Goal: Task Accomplishment & Management: Manage account settings

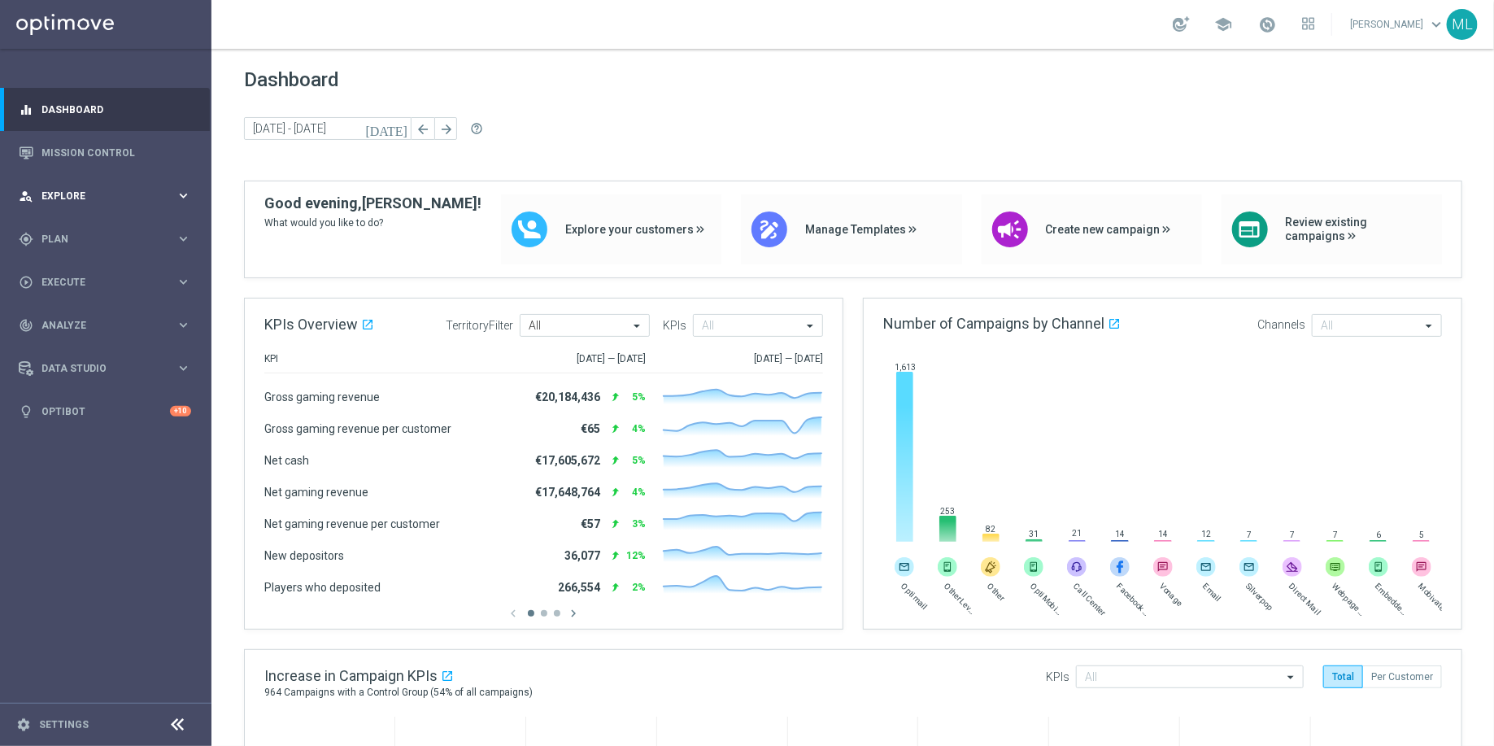
click at [187, 196] on icon "keyboard_arrow_right" at bounding box center [183, 195] width 15 height 15
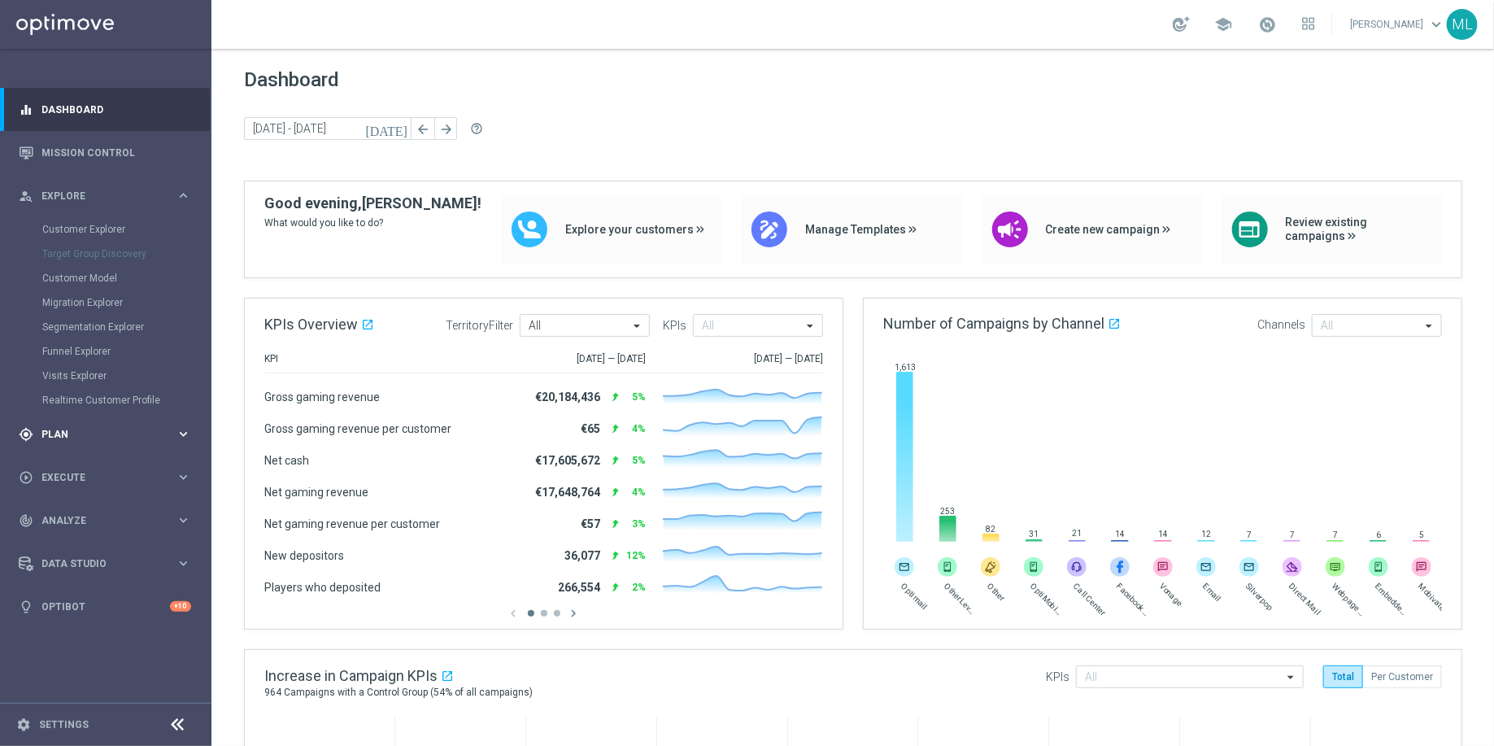
click at [166, 439] on div "gps_fixed Plan" at bounding box center [97, 434] width 157 height 15
click at [89, 268] on link "Target Groups" at bounding box center [105, 272] width 127 height 13
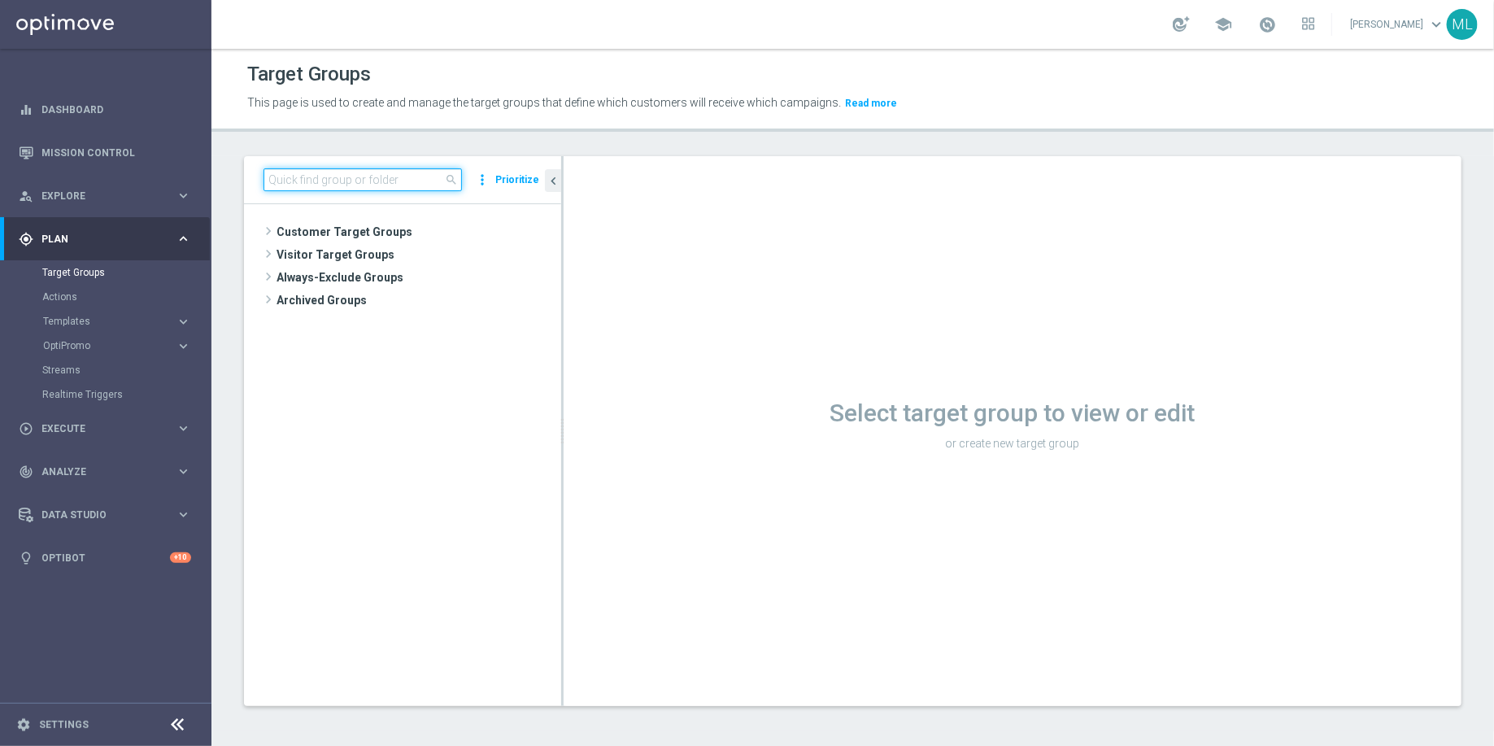
click at [304, 173] on input at bounding box center [363, 179] width 198 height 23
drag, startPoint x: 311, startPoint y: 177, endPoint x: 290, endPoint y: 178, distance: 20.4
click at [290, 178] on input "250904" at bounding box center [363, 179] width 198 height 23
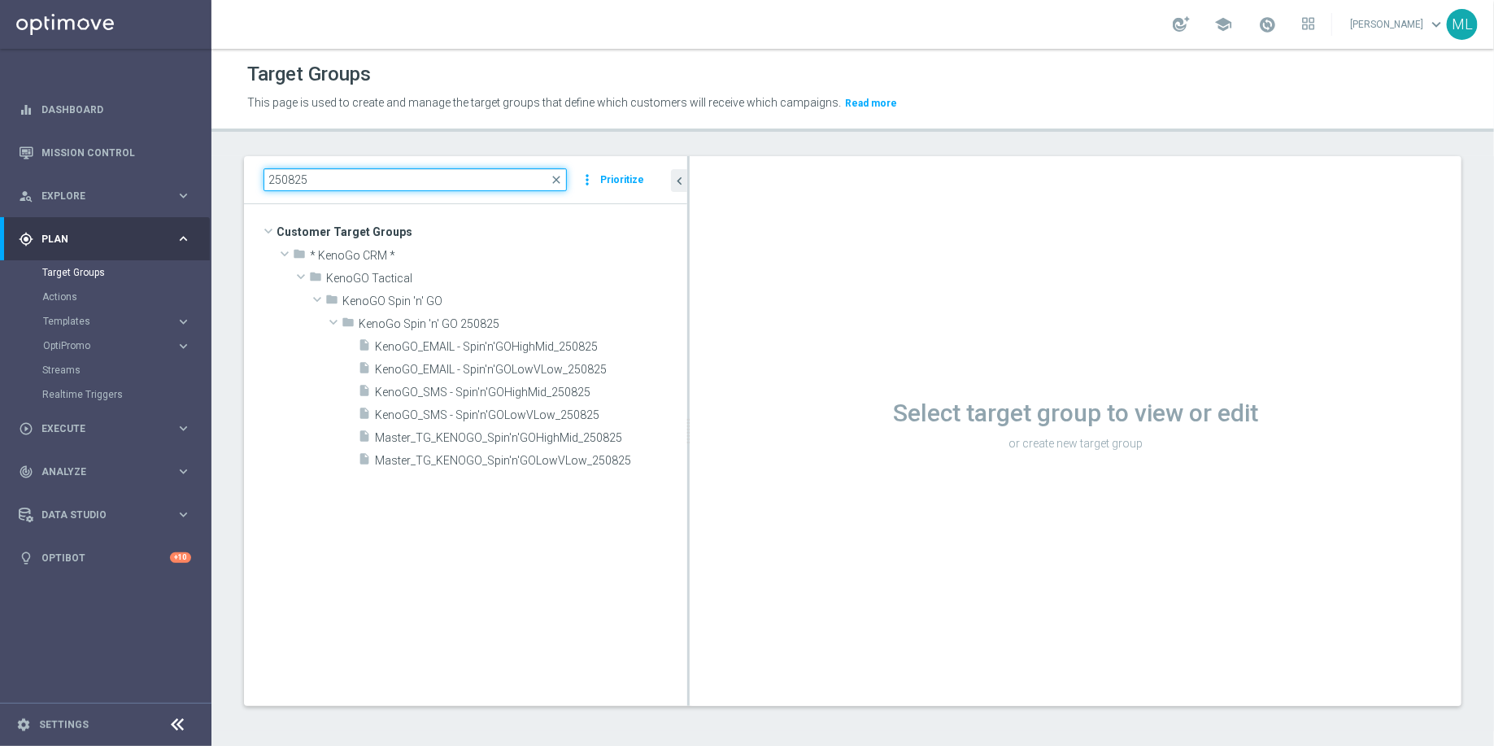
drag, startPoint x: 562, startPoint y: 305, endPoint x: 719, endPoint y: 324, distance: 158.1
click at [719, 324] on as-split "250825 close more_vert Prioritize Customer Target Groups library_add create_new…" at bounding box center [853, 431] width 1218 height 550
type input "250825"
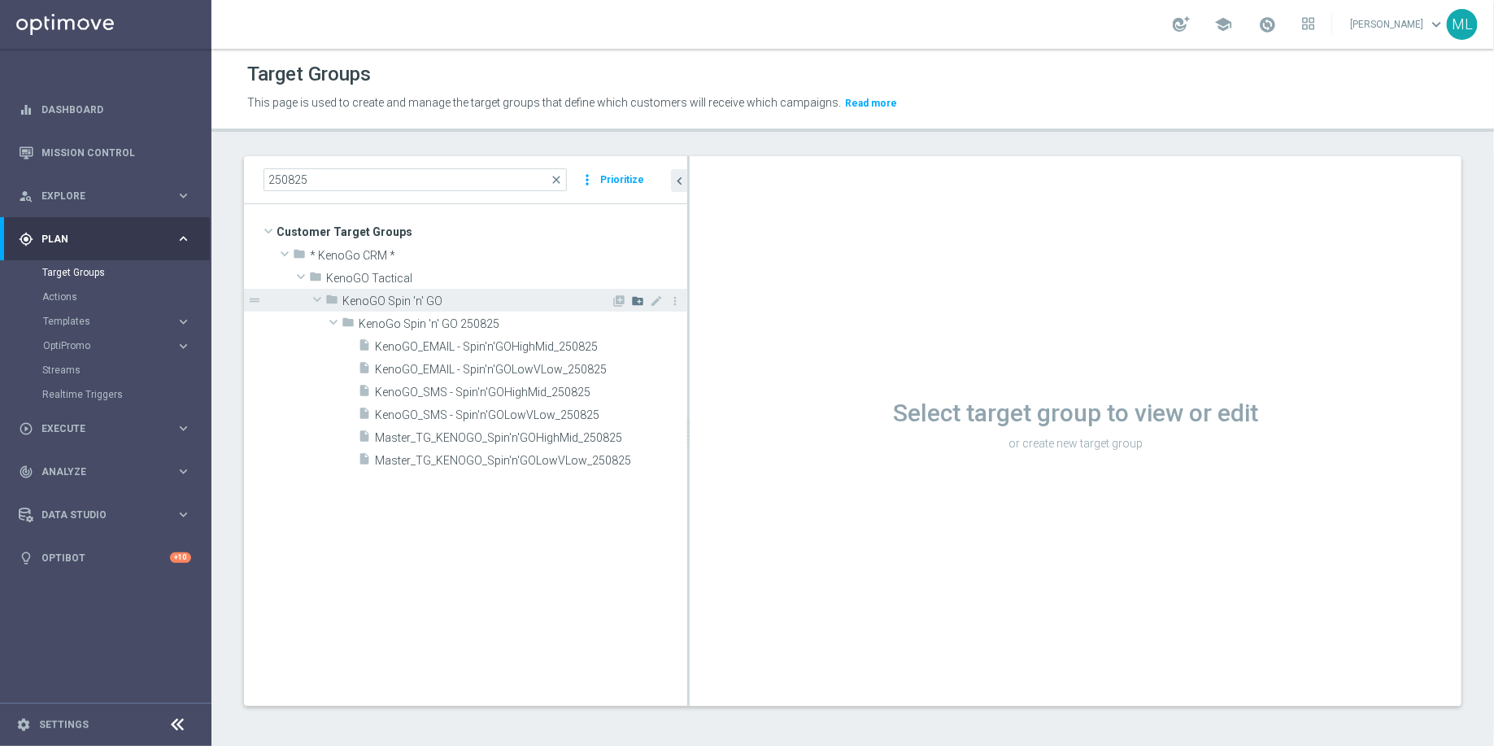
click at [639, 299] on icon "create_new_folder" at bounding box center [637, 300] width 13 height 13
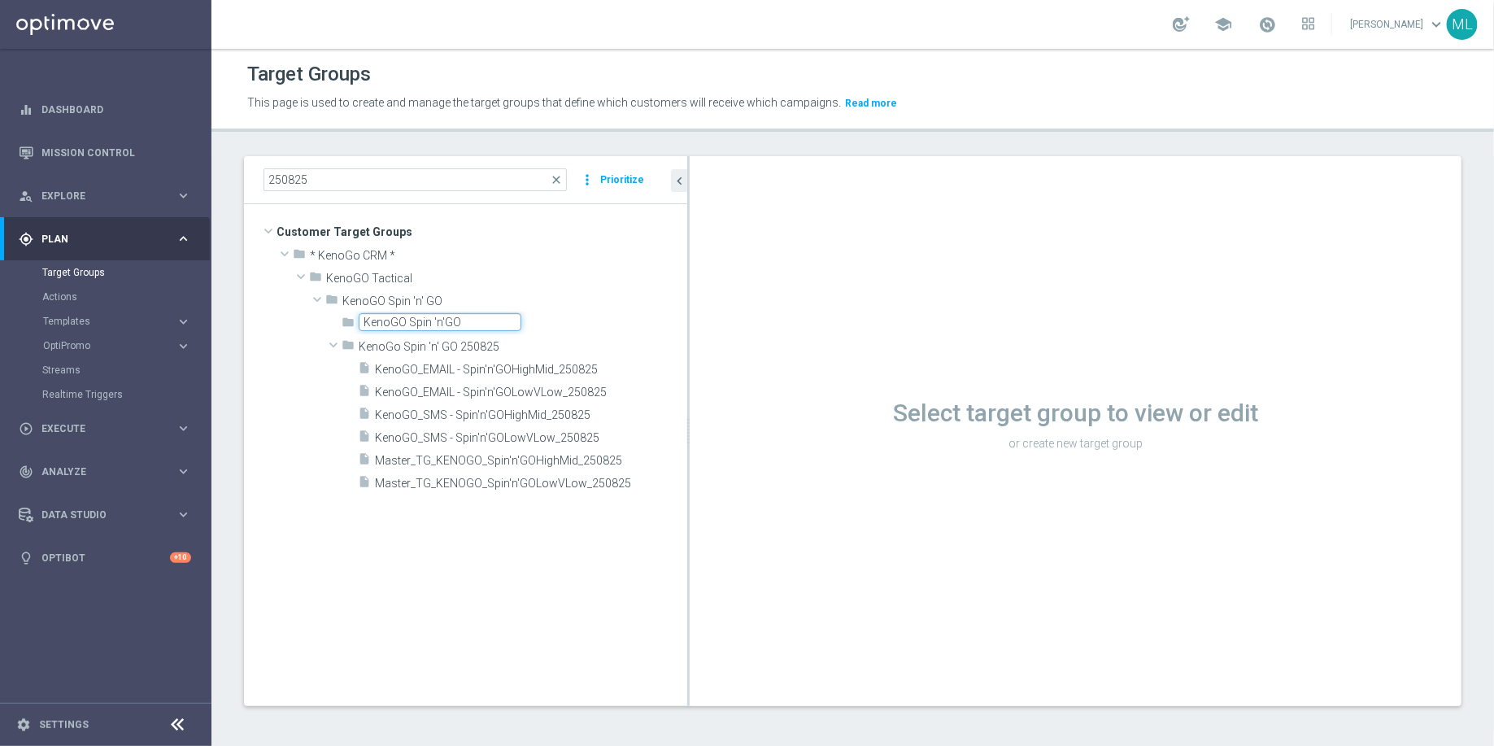
click at [443, 320] on input "KenoGO Spin 'n'GO" at bounding box center [440, 322] width 163 height 18
click at [477, 320] on input "KenoGO Spin 'n' GO" at bounding box center [440, 322] width 163 height 18
type input "KenoGO Spin 'n' GO 2508251"
click at [340, 554] on tree-viewport "Customer Target Groups library_add create_new_folder folder" at bounding box center [465, 454] width 443 height 501
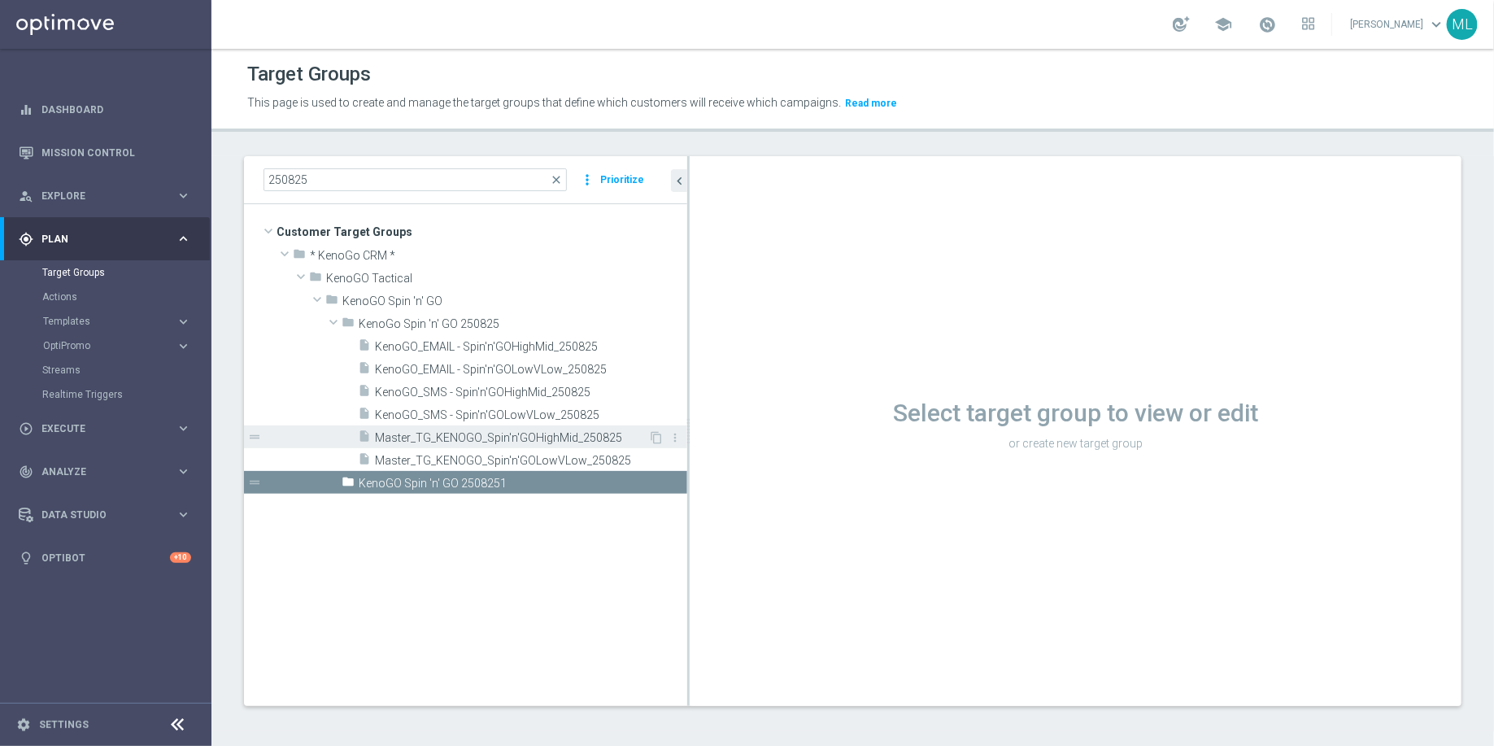
click at [583, 432] on span "Master_TG_KENOGO_Spin'n'GOHighMid_250825" at bounding box center [511, 438] width 273 height 14
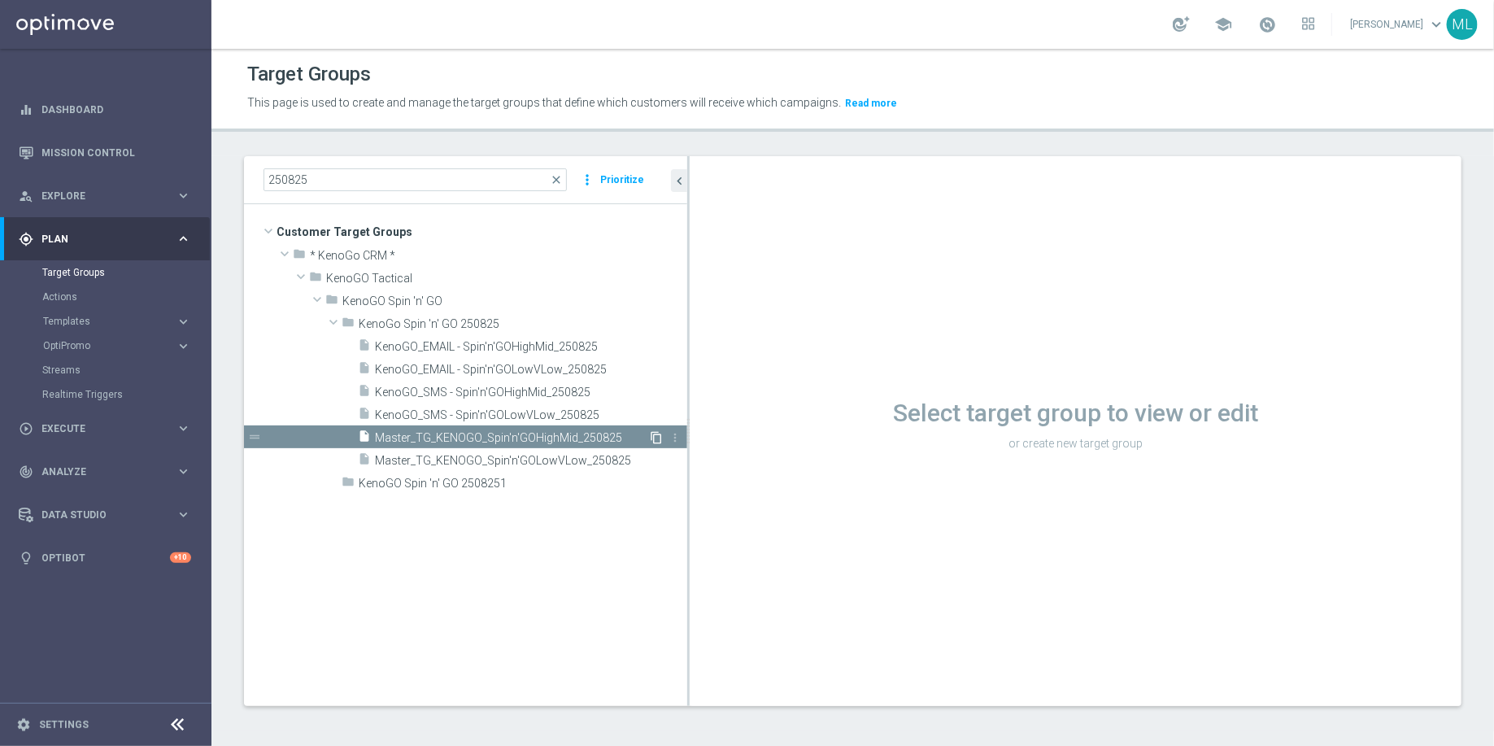
click at [658, 436] on icon "content_copy" at bounding box center [656, 437] width 13 height 13
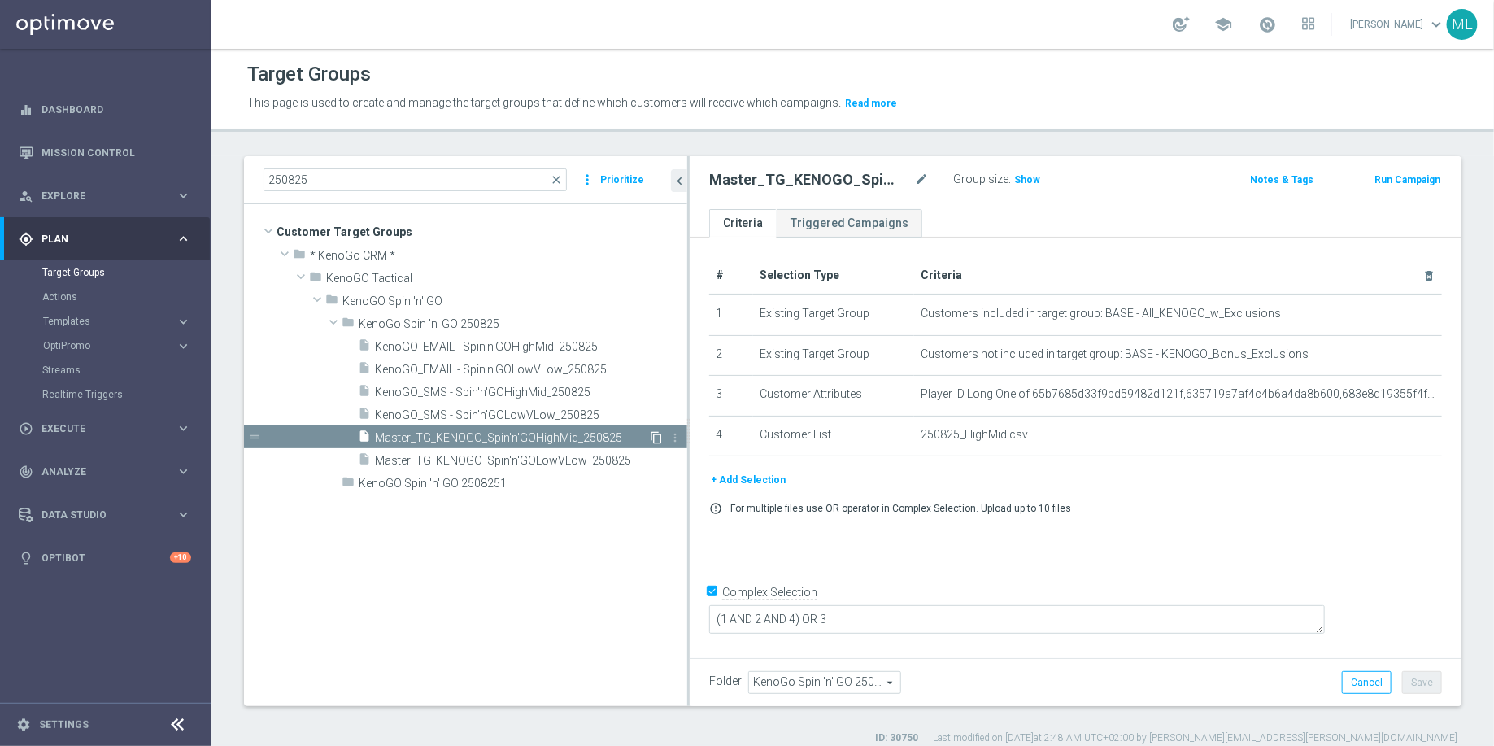
click at [656, 436] on icon "content_copy" at bounding box center [656, 437] width 13 height 13
click at [622, 459] on span "Master_TG_KENOGO_Spin'n'GOLowVLow_250825" at bounding box center [511, 461] width 273 height 14
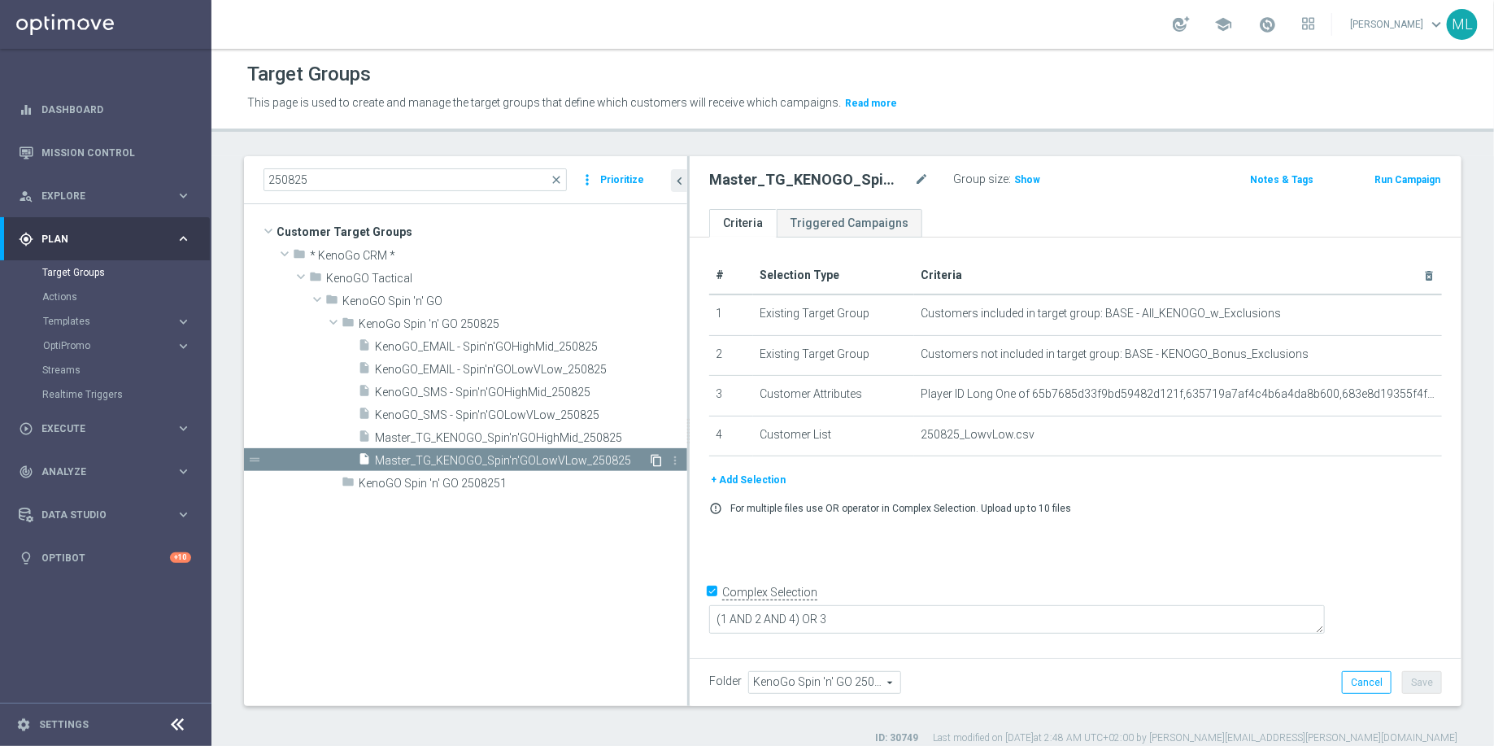
click at [657, 460] on icon "content_copy" at bounding box center [656, 460] width 13 height 13
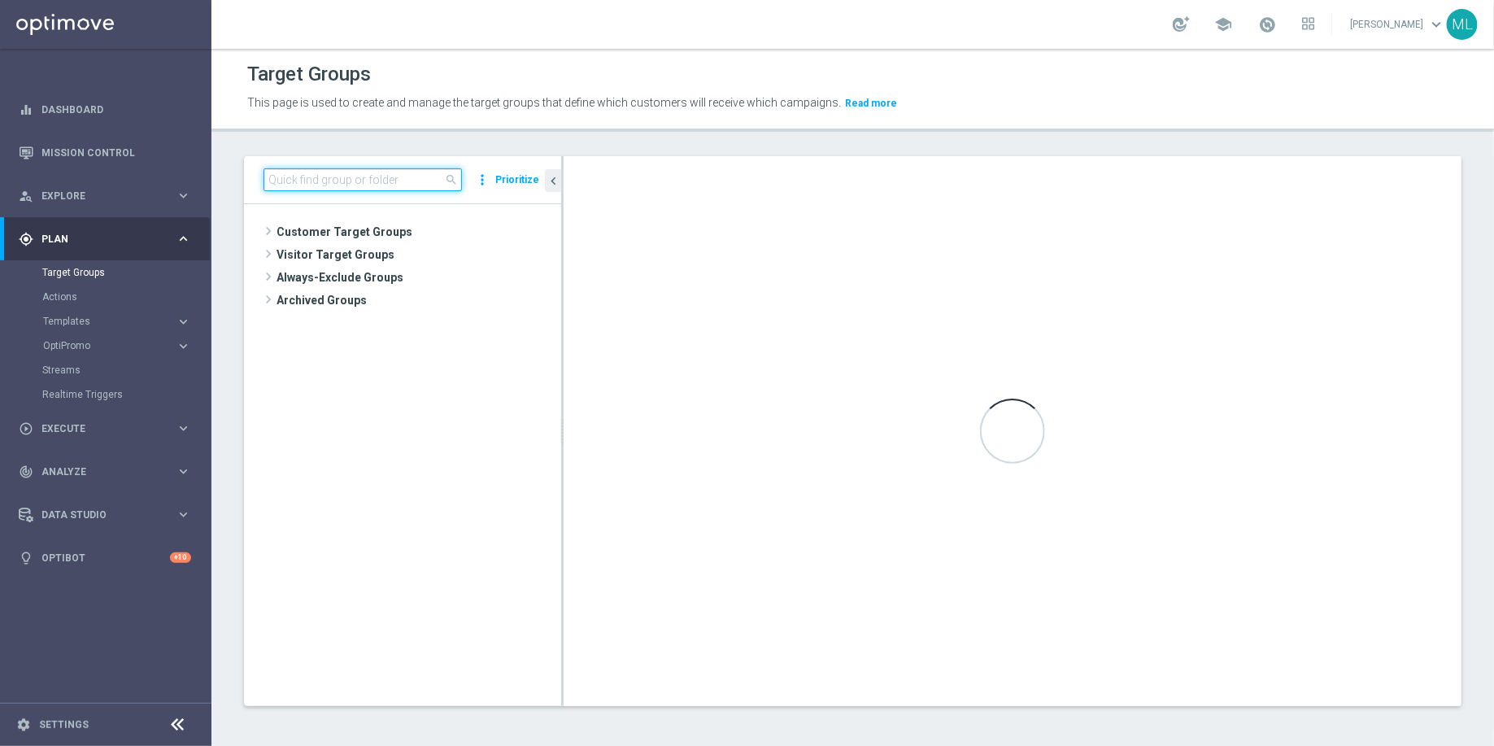
click at [366, 174] on input at bounding box center [363, 179] width 198 height 23
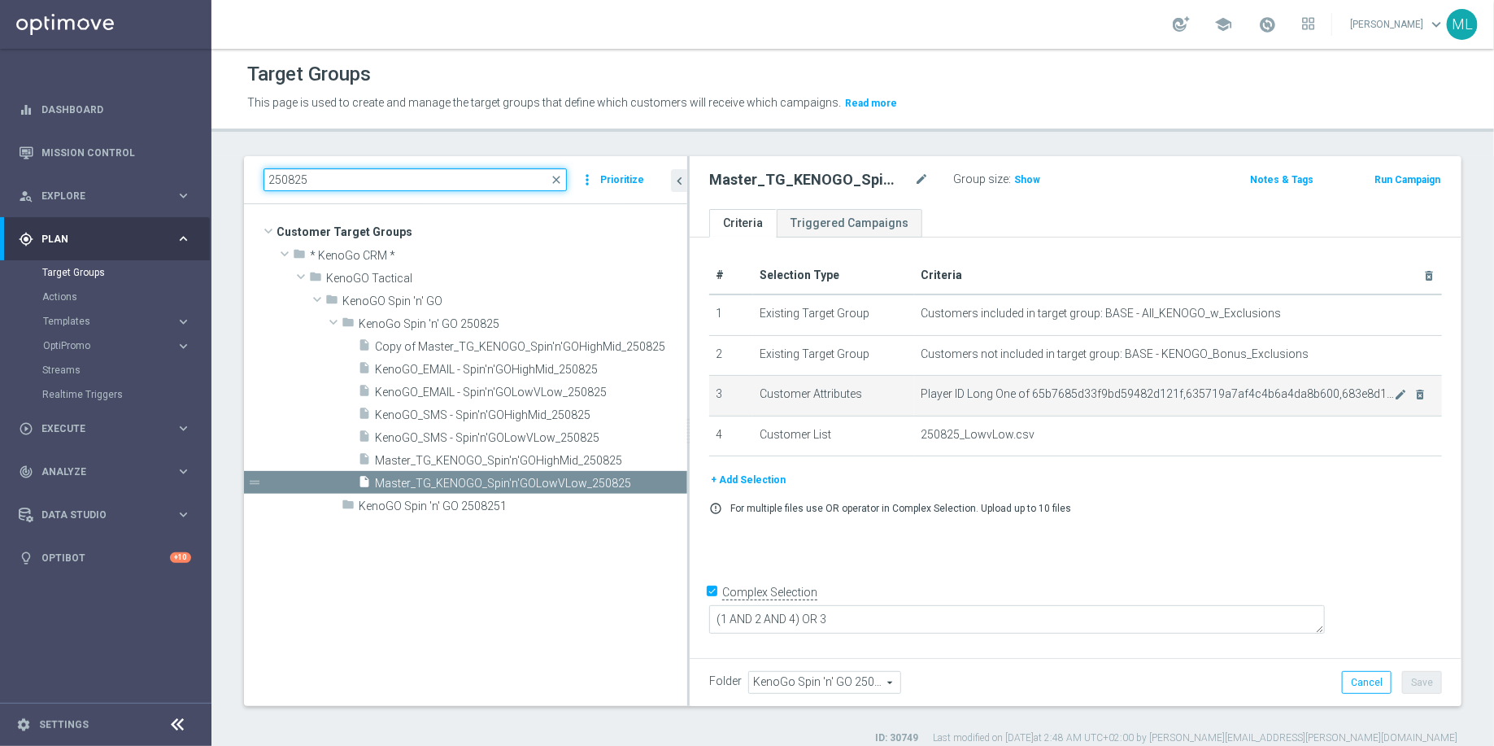
drag, startPoint x: 561, startPoint y: 360, endPoint x: 752, endPoint y: 378, distance: 191.3
click at [753, 377] on as-split "250825 close more_vert Prioritize Customer Target Groups library_add create_new…" at bounding box center [853, 431] width 1218 height 550
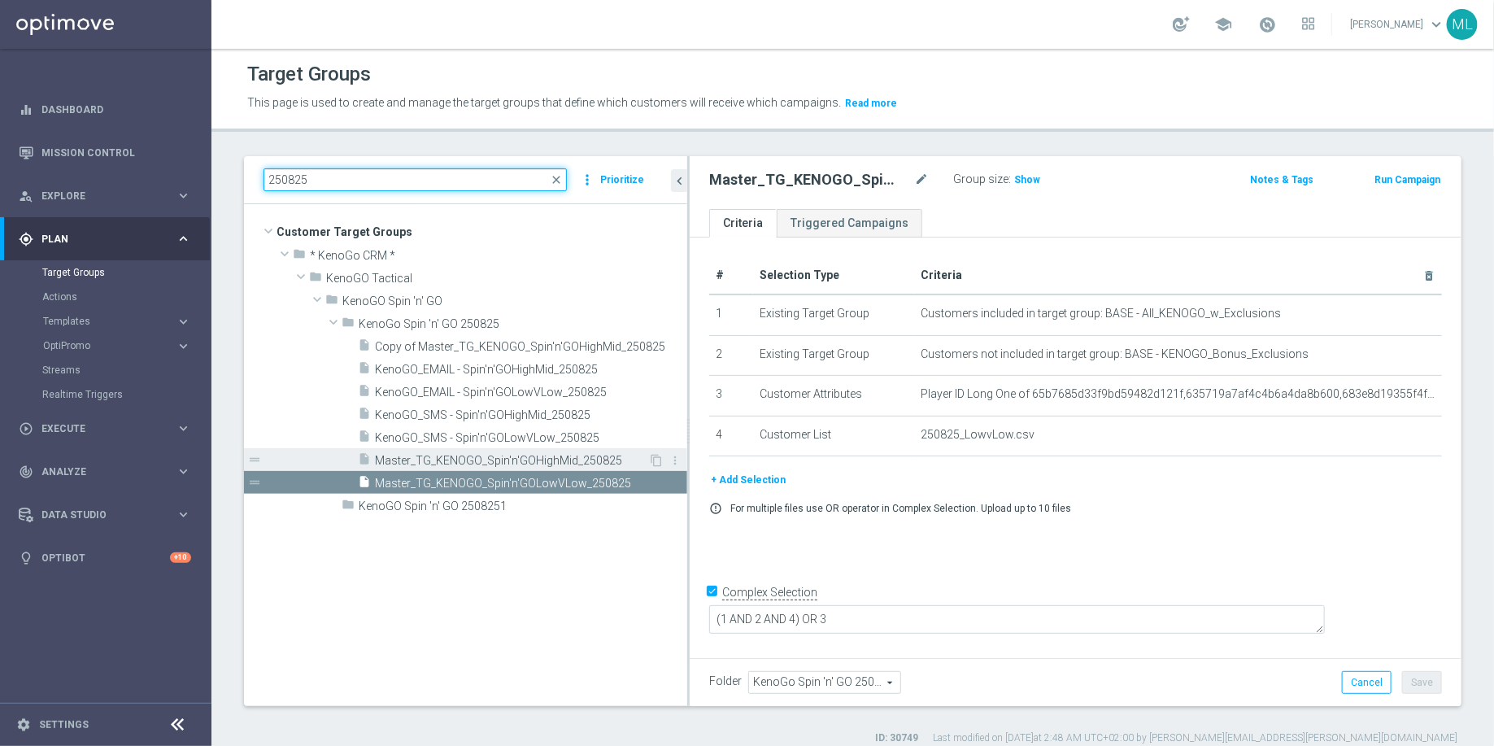
type input "250825"
click at [576, 457] on span "Master_TG_KENOGO_Spin'n'GOHighMid_250825" at bounding box center [511, 461] width 273 height 14
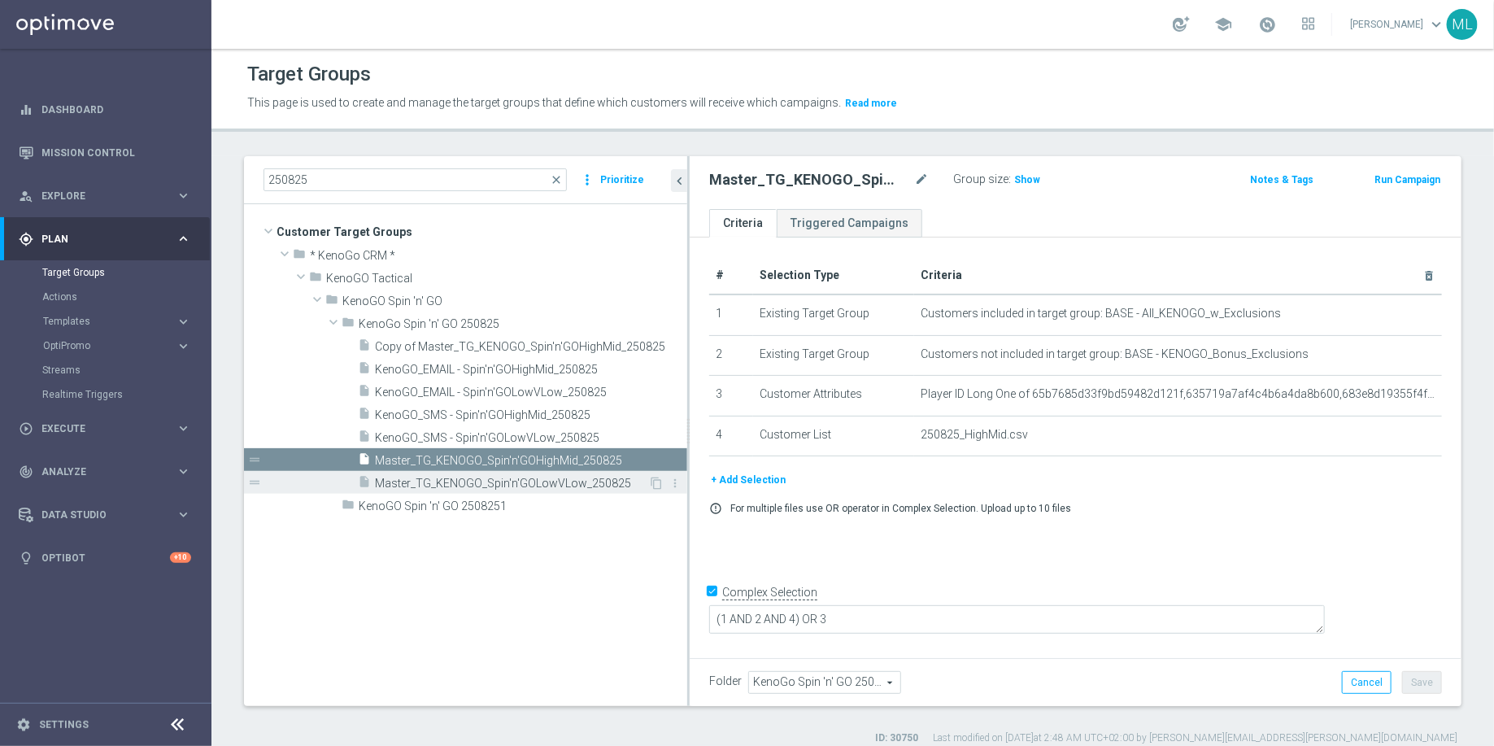
click at [578, 477] on span "Master_TG_KENOGO_Spin'n'GOLowVLow_250825" at bounding box center [511, 484] width 273 height 14
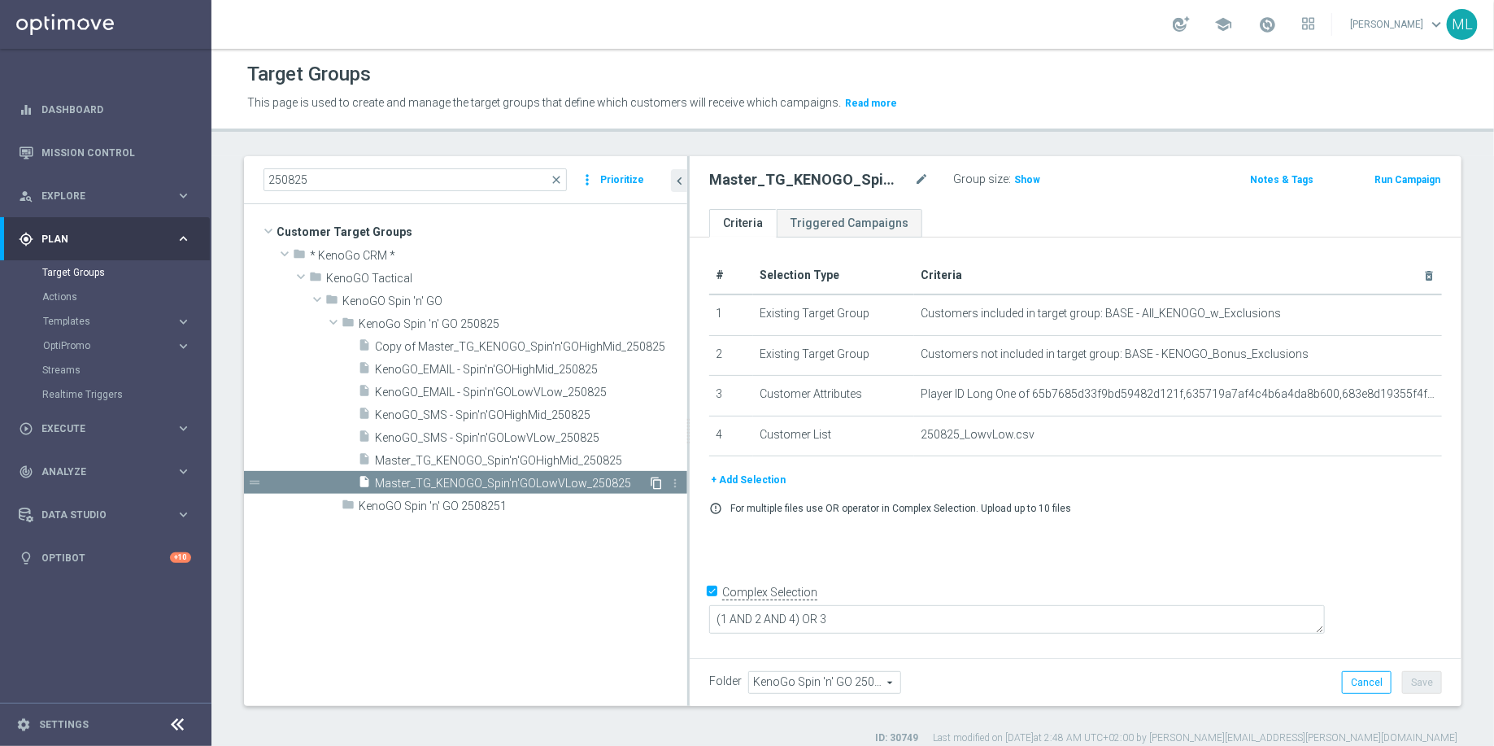
click at [656, 482] on icon "content_copy" at bounding box center [656, 483] width 13 height 13
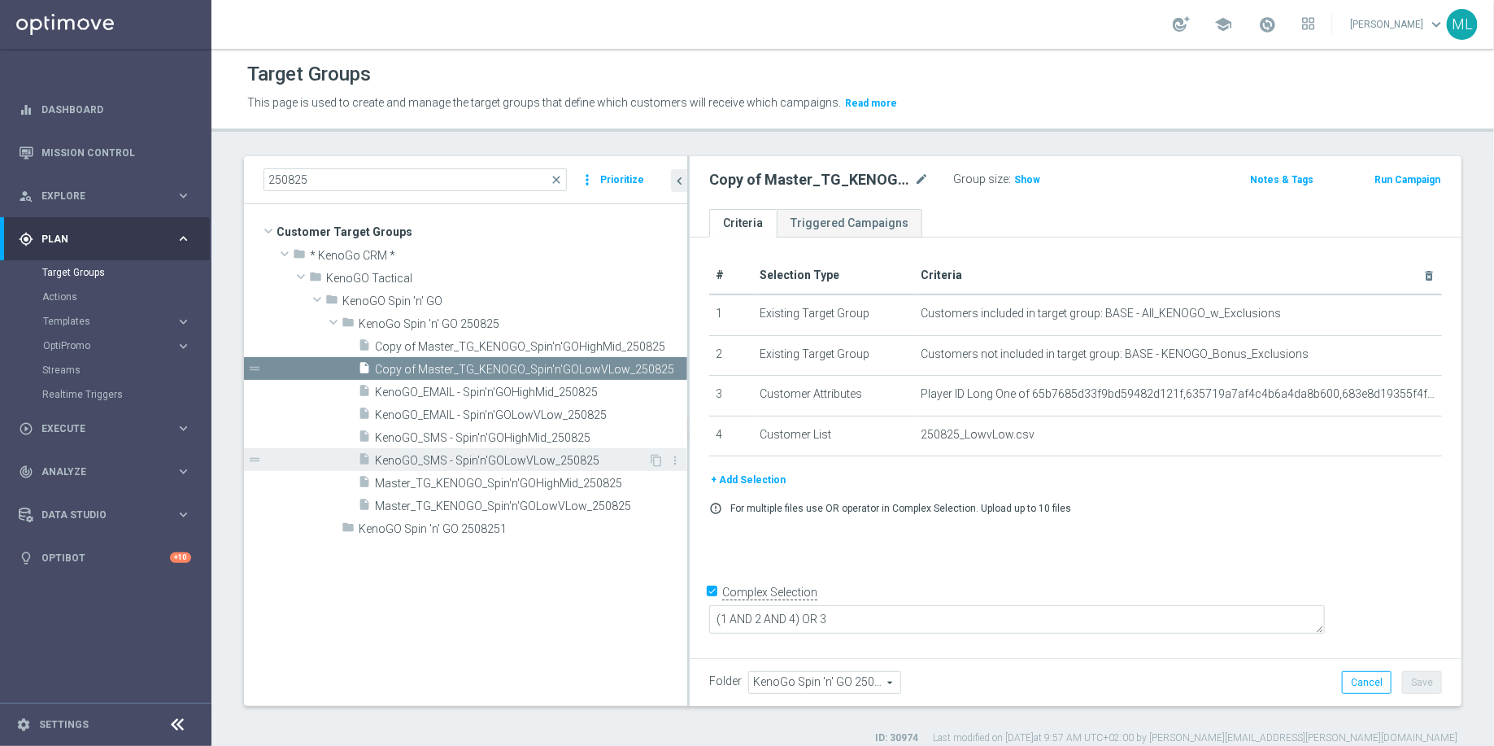
click at [566, 459] on span "KenoGO_SMS - Spin'n'GOLowVLow_250825" at bounding box center [511, 461] width 273 height 14
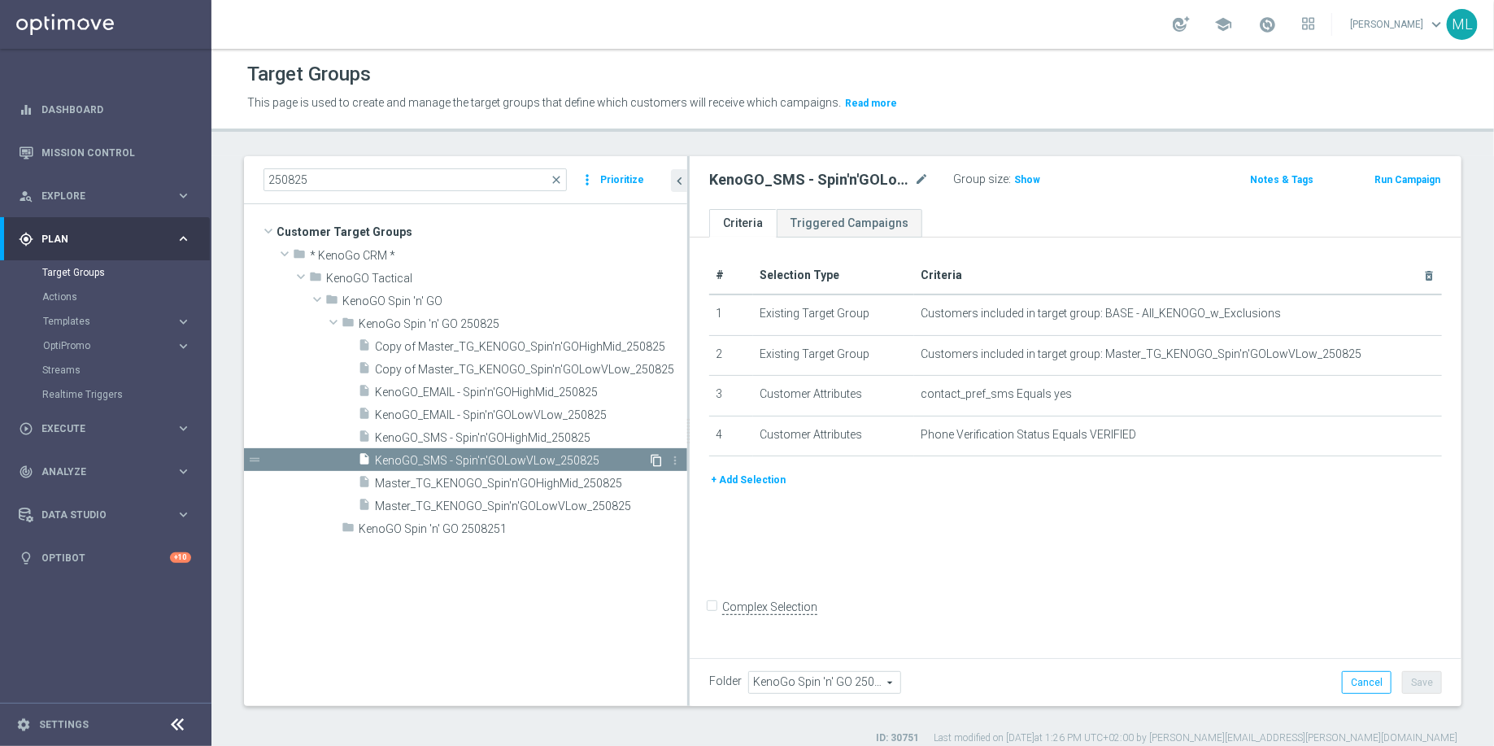
click at [657, 458] on icon "content_copy" at bounding box center [656, 460] width 13 height 13
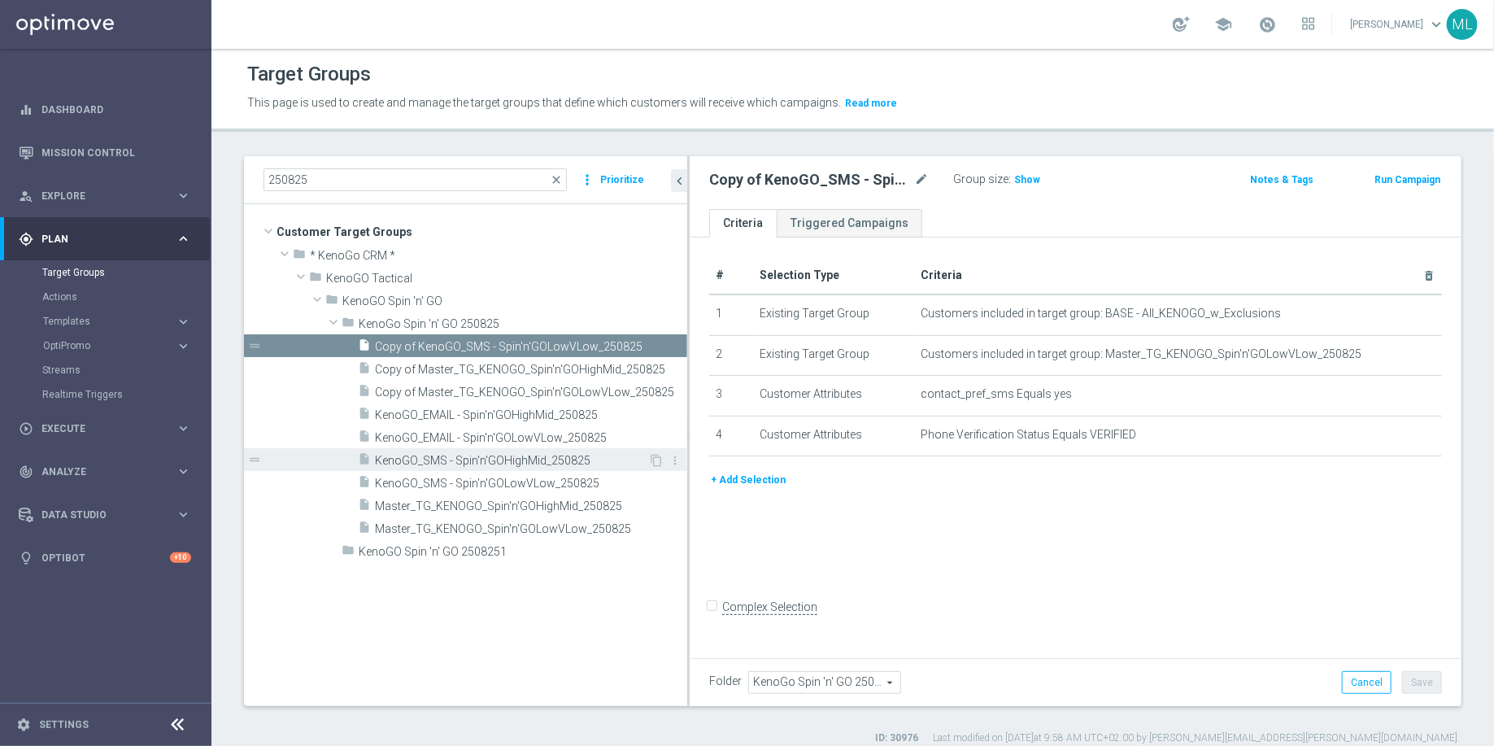
click at [595, 459] on span "KenoGO_SMS - Spin'n'GOHighMid_250825" at bounding box center [511, 461] width 273 height 14
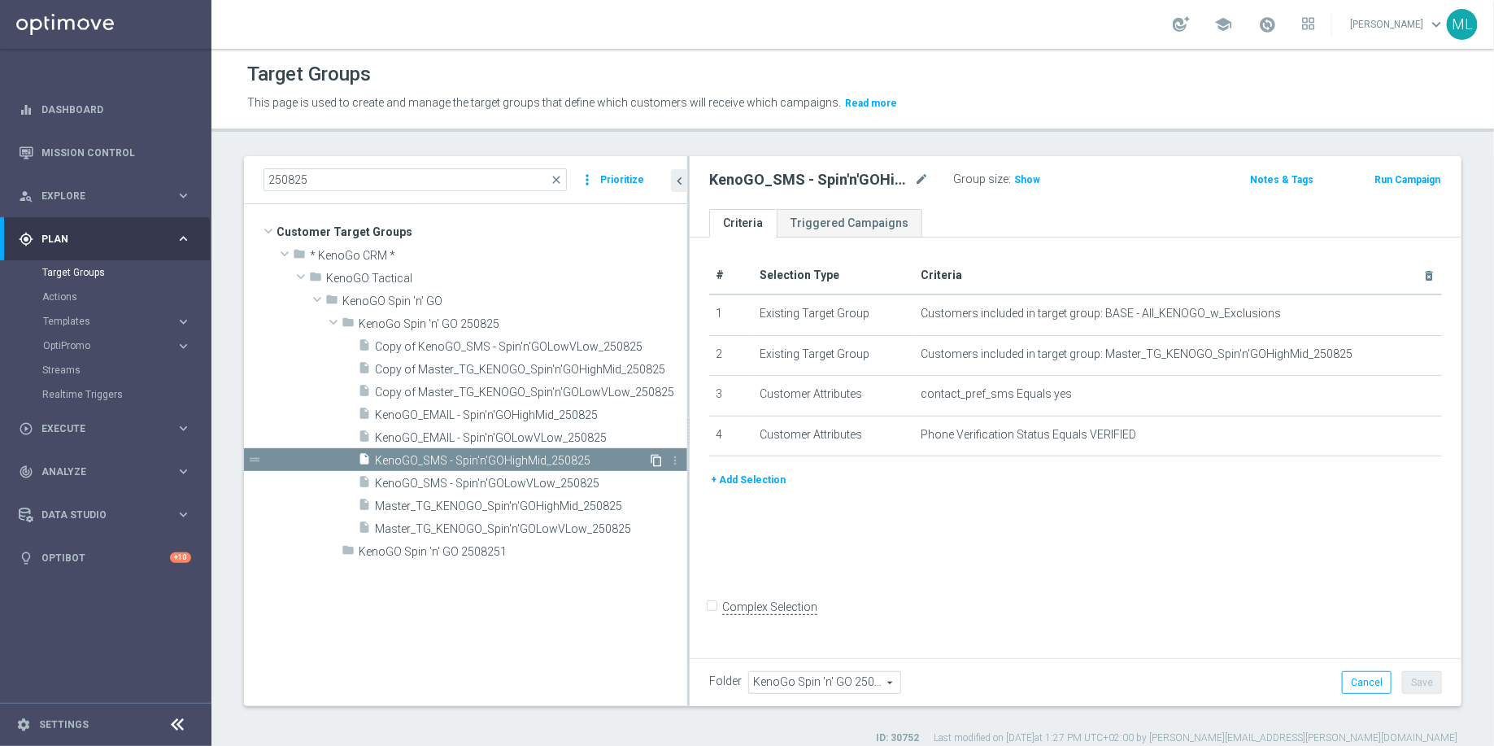
click at [653, 457] on icon "content_copy" at bounding box center [656, 460] width 13 height 13
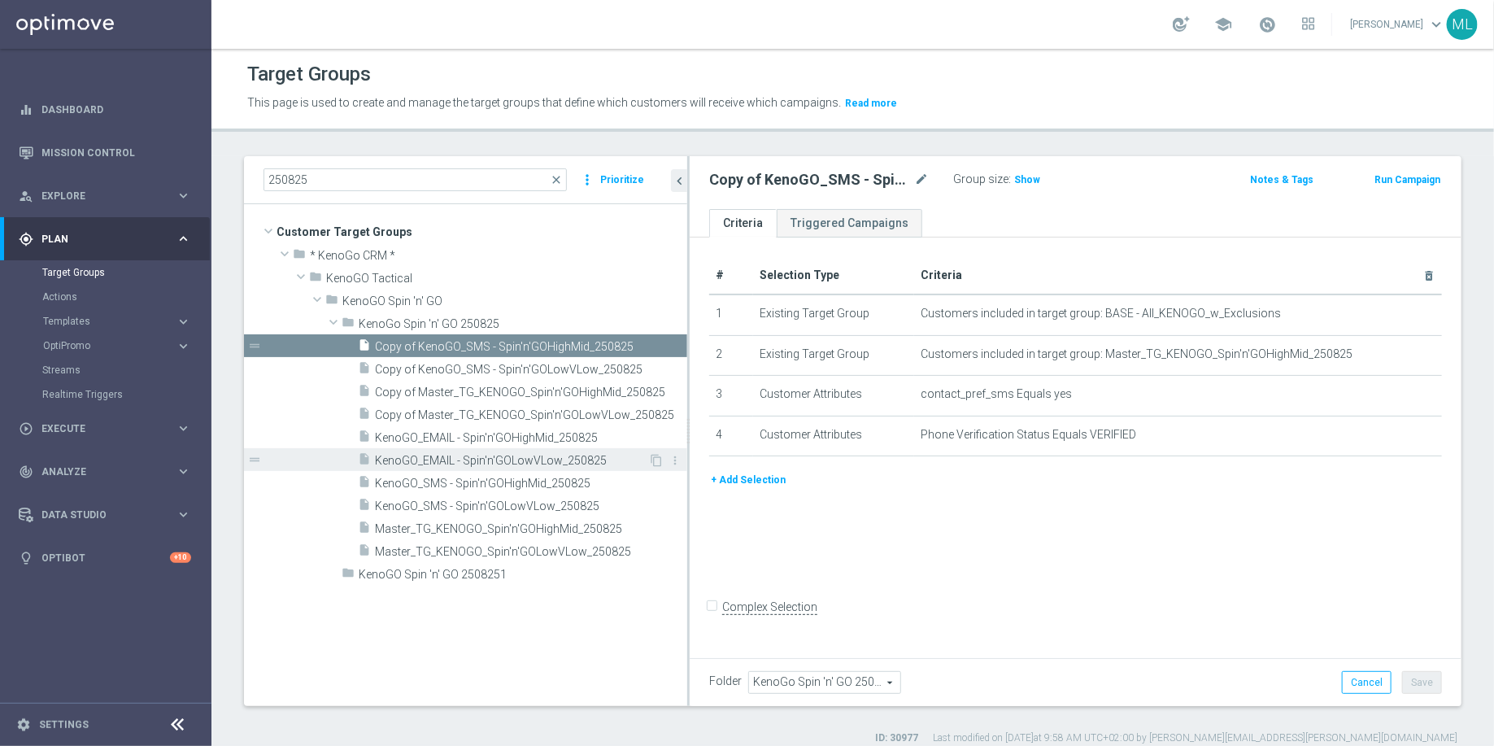
click at [583, 459] on span "KenoGO_EMAIL - Spin'n'GOLowVLow_250825" at bounding box center [511, 461] width 273 height 14
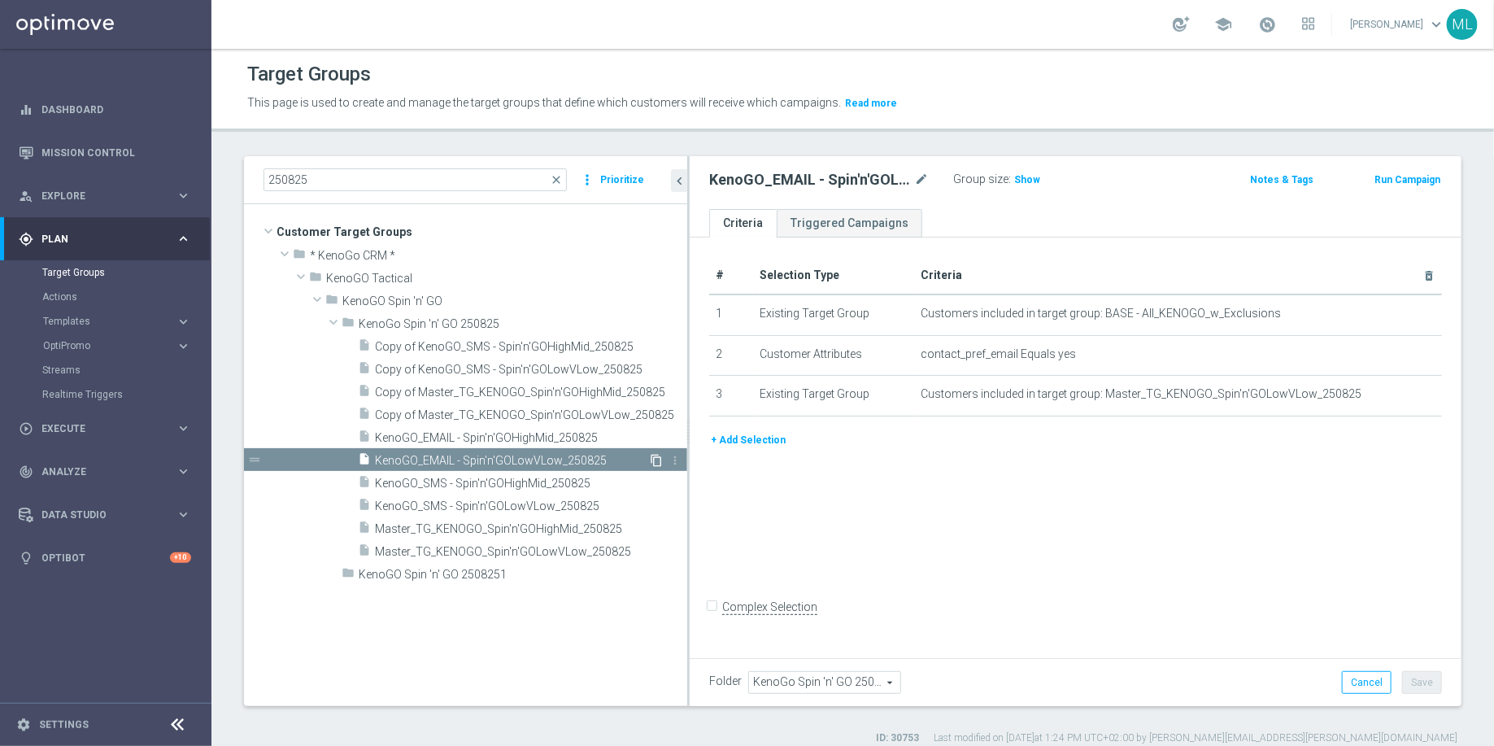
click at [656, 459] on icon "content_copy" at bounding box center [656, 460] width 13 height 13
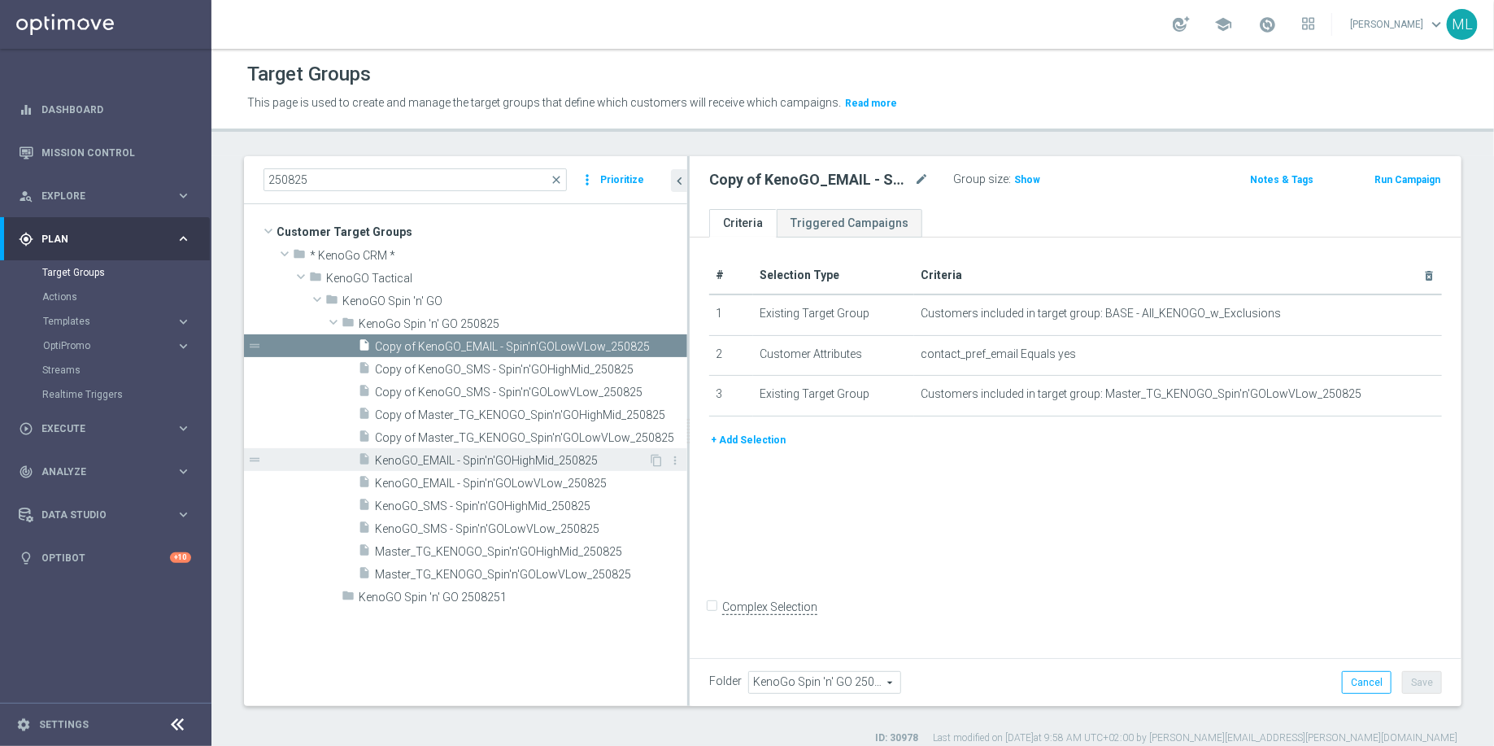
click at [583, 460] on span "KenoGO_EMAIL - Spin'n'GOHighMid_250825" at bounding box center [511, 461] width 273 height 14
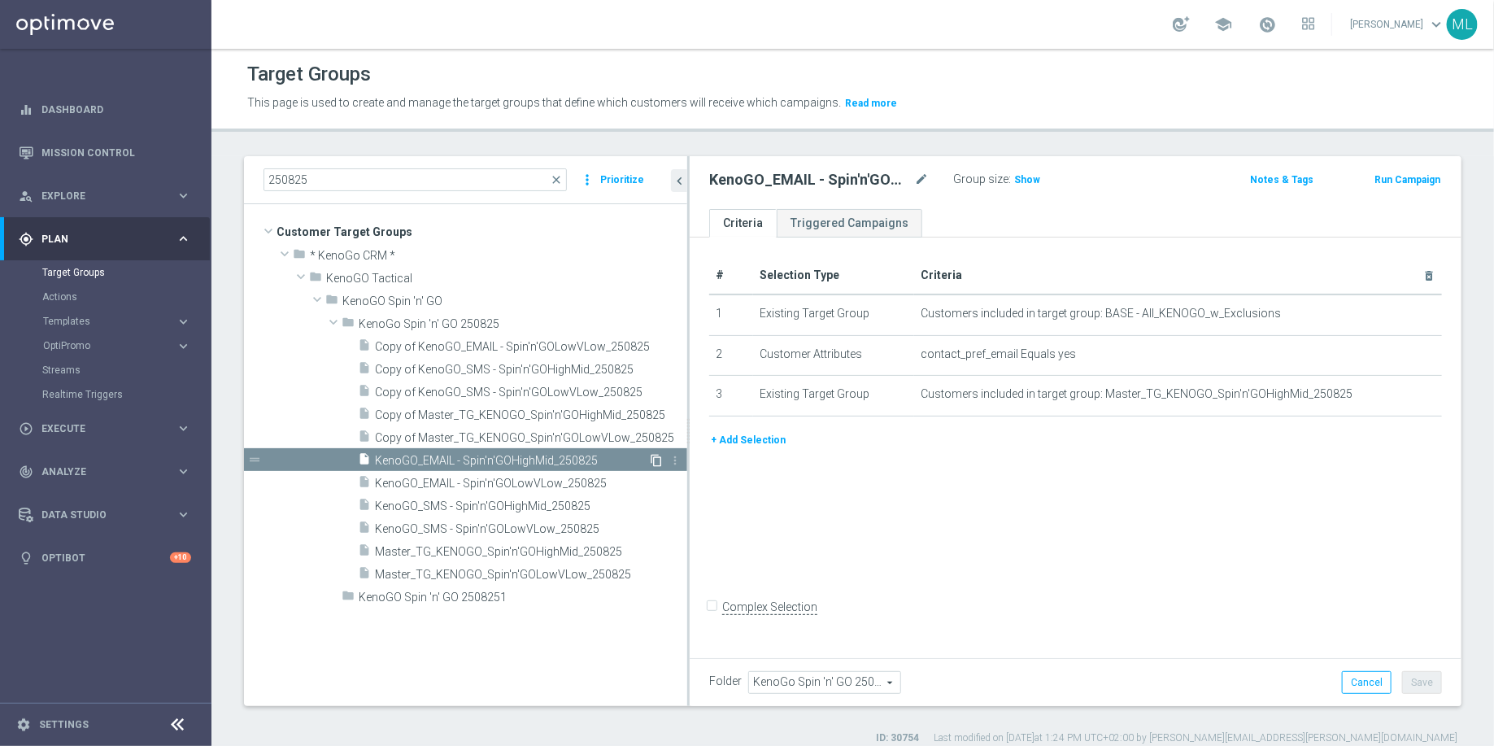
click at [657, 458] on icon "content_copy" at bounding box center [656, 460] width 13 height 13
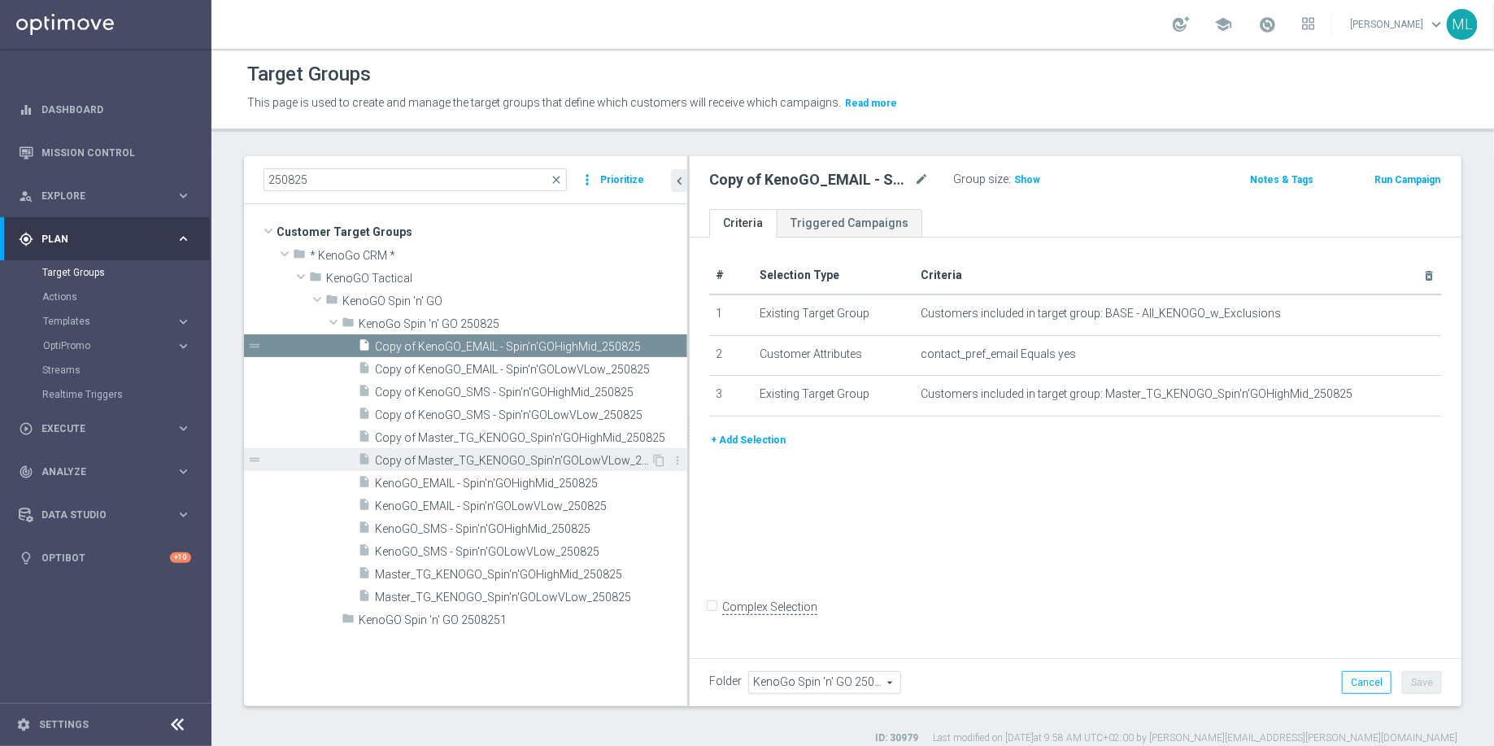
click at [495, 455] on span "Copy of Master_TG_KENOGO_Spin'n'GOLowVLow_250825" at bounding box center [513, 461] width 276 height 14
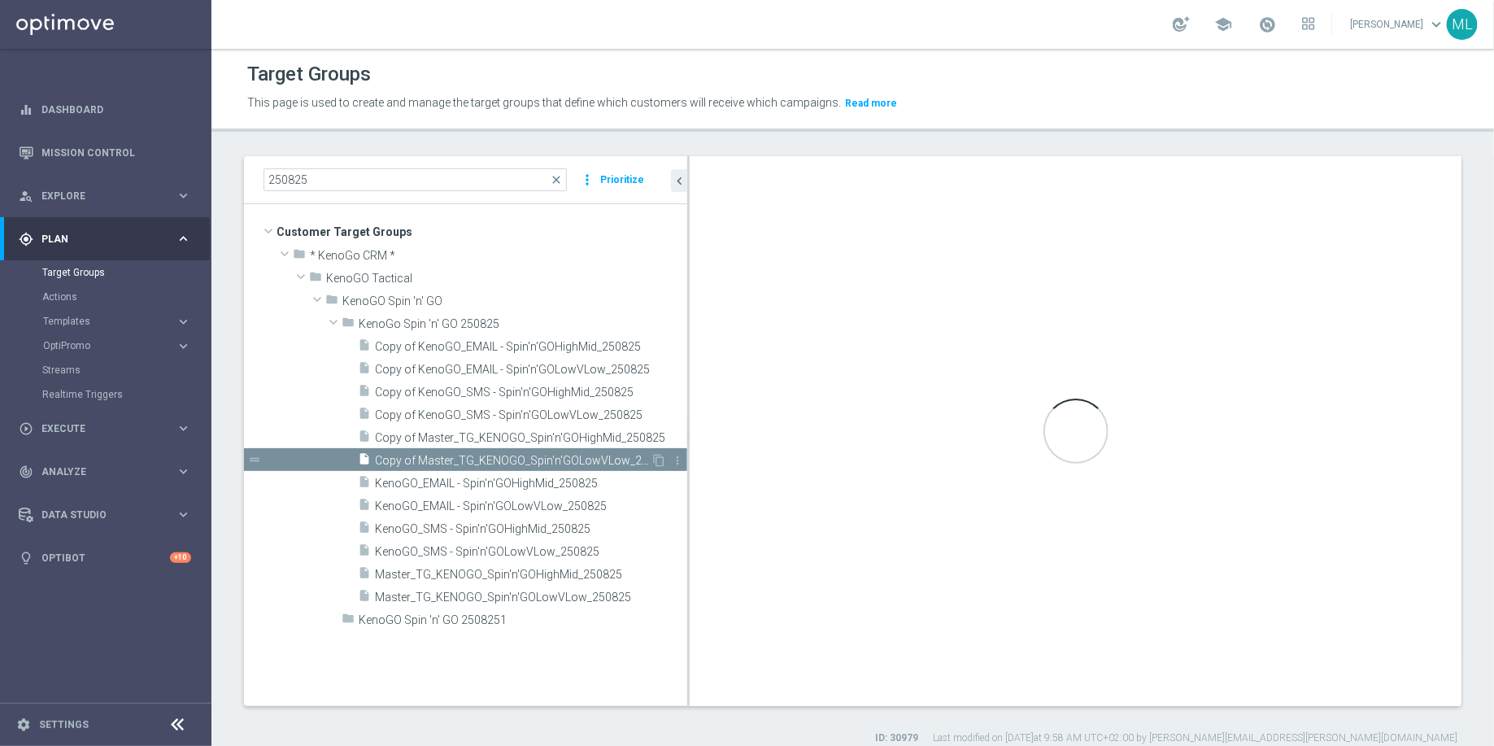
checkbox input "true"
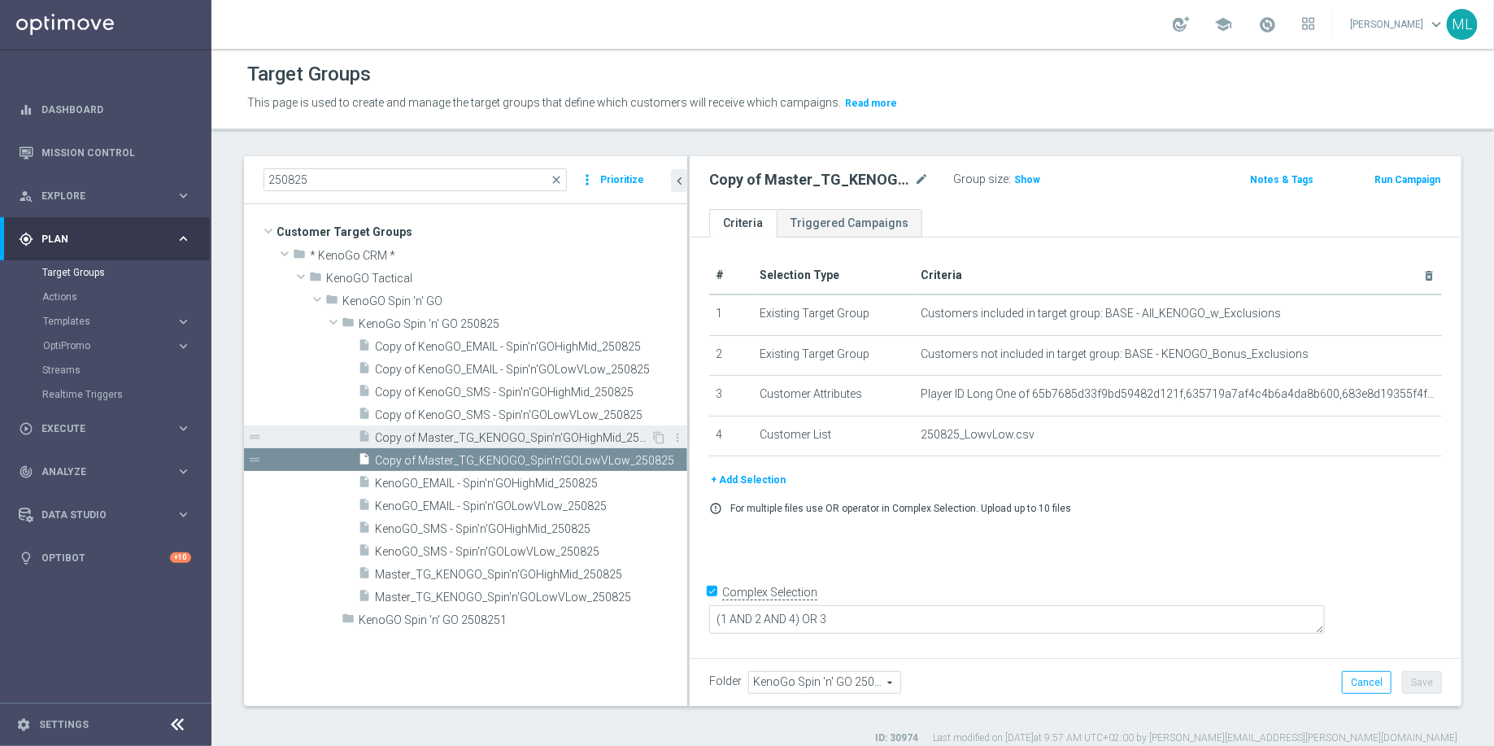
click at [471, 431] on span "Copy of Master_TG_KENOGO_Spin'n'GOHighMid_250825" at bounding box center [513, 438] width 276 height 14
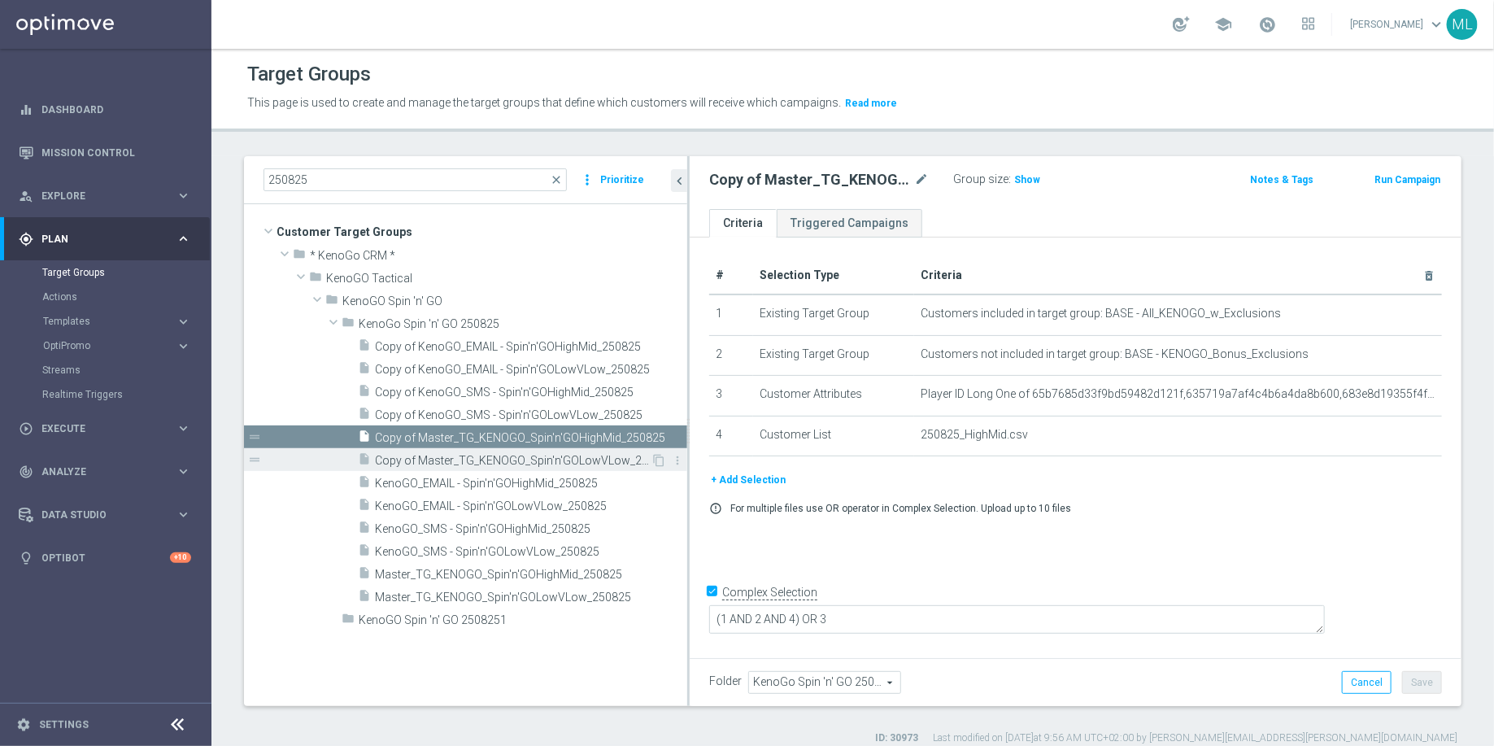
click at [463, 457] on span "Copy of Master_TG_KENOGO_Spin'n'GOLowVLow_250825" at bounding box center [513, 461] width 276 height 14
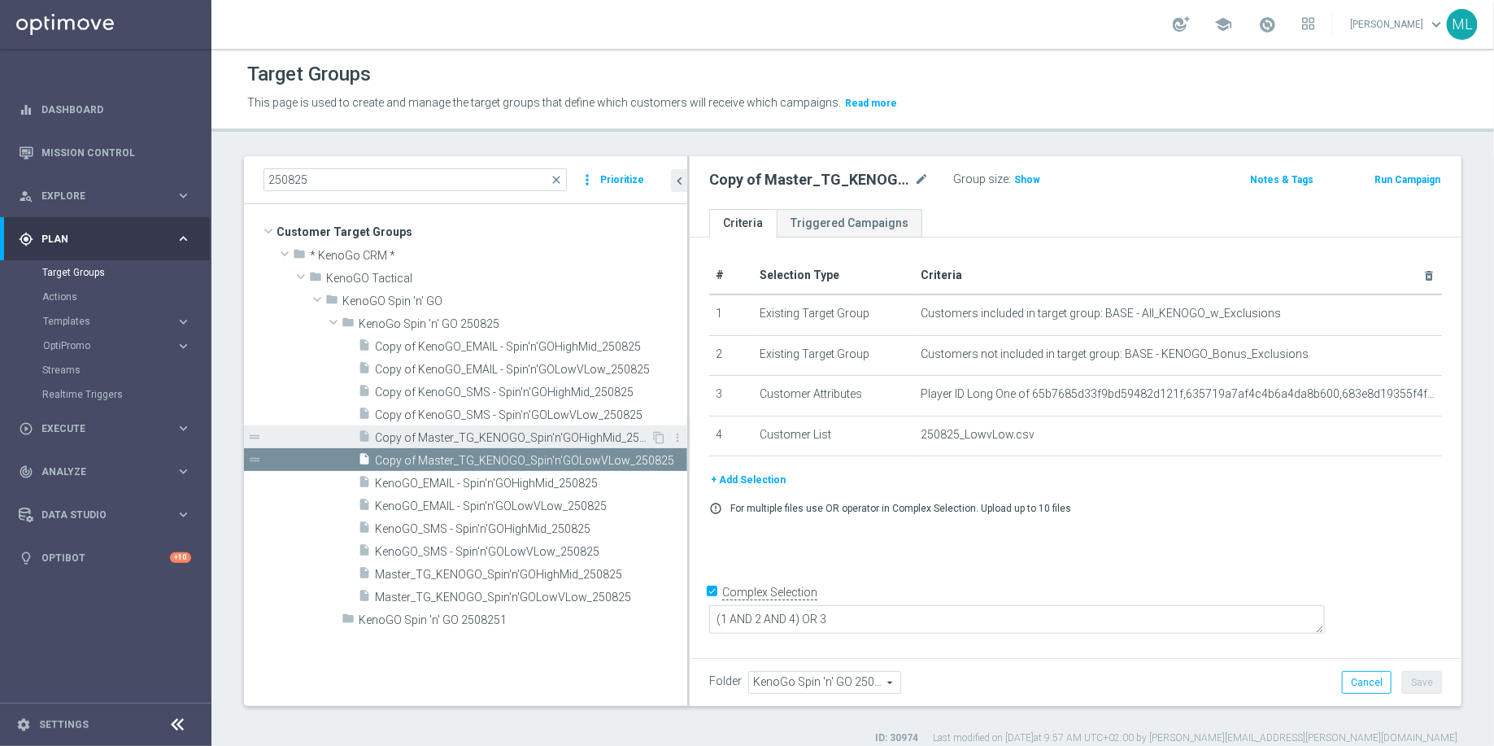
click at [443, 431] on span "Copy of Master_TG_KENOGO_Spin'n'GOHighMid_250825" at bounding box center [513, 438] width 276 height 14
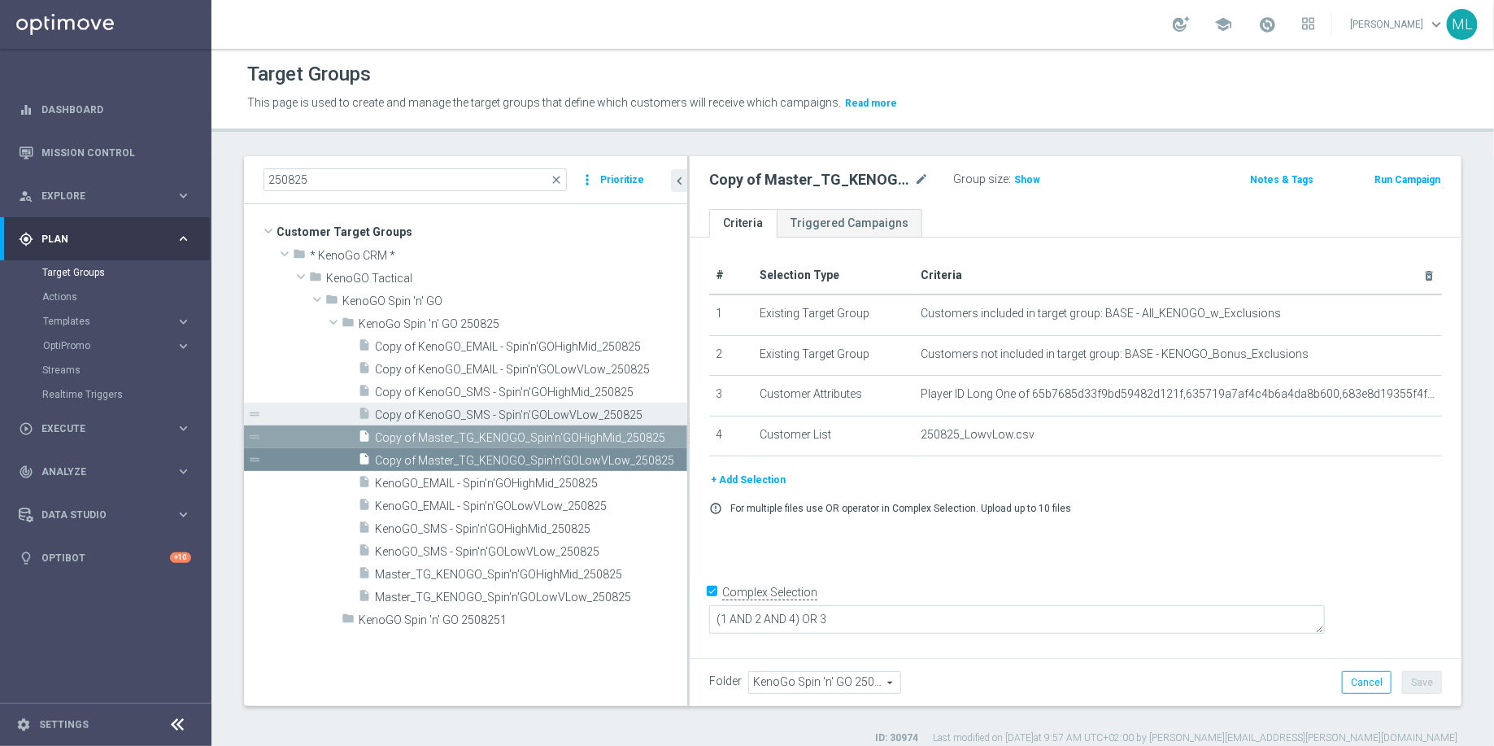
click at [430, 408] on span "Copy of KenoGO_SMS - Spin'n'GOLowVLow_250825" at bounding box center [513, 415] width 276 height 14
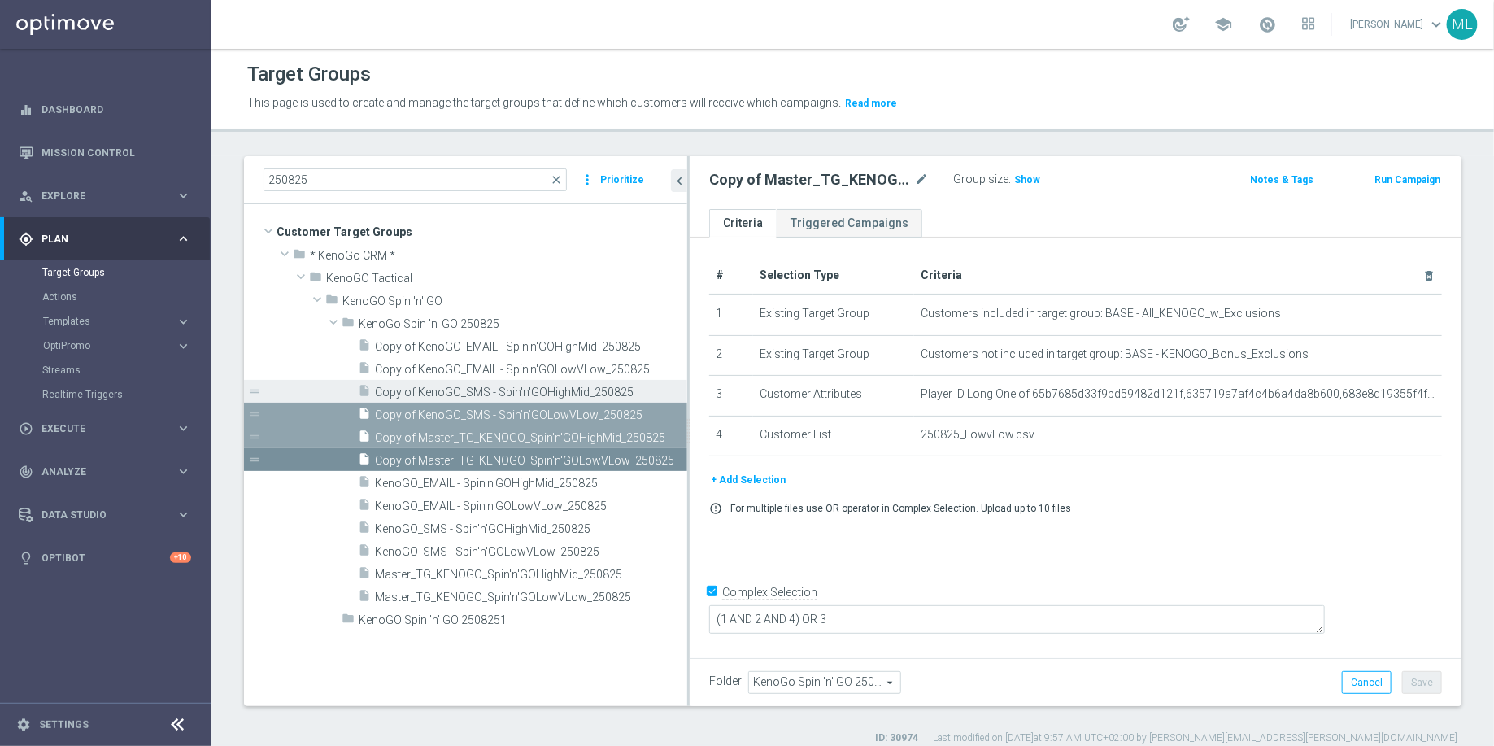
click at [427, 386] on span "Copy of KenoGO_SMS - Spin'n'GOHighMid_250825" at bounding box center [513, 393] width 276 height 14
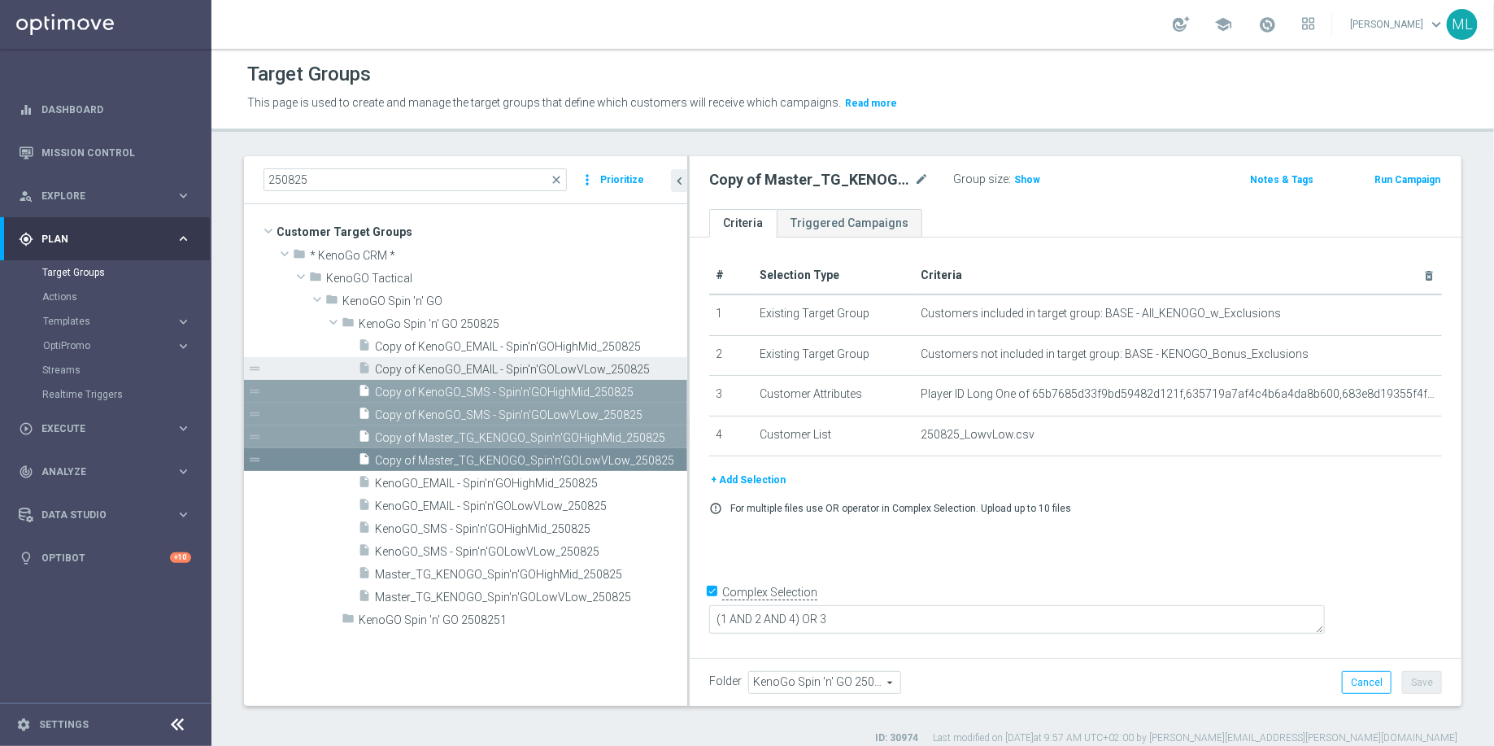
click at [427, 368] on span "Copy of KenoGO_EMAIL - Spin'n'GOLowVLow_250825" at bounding box center [513, 370] width 276 height 14
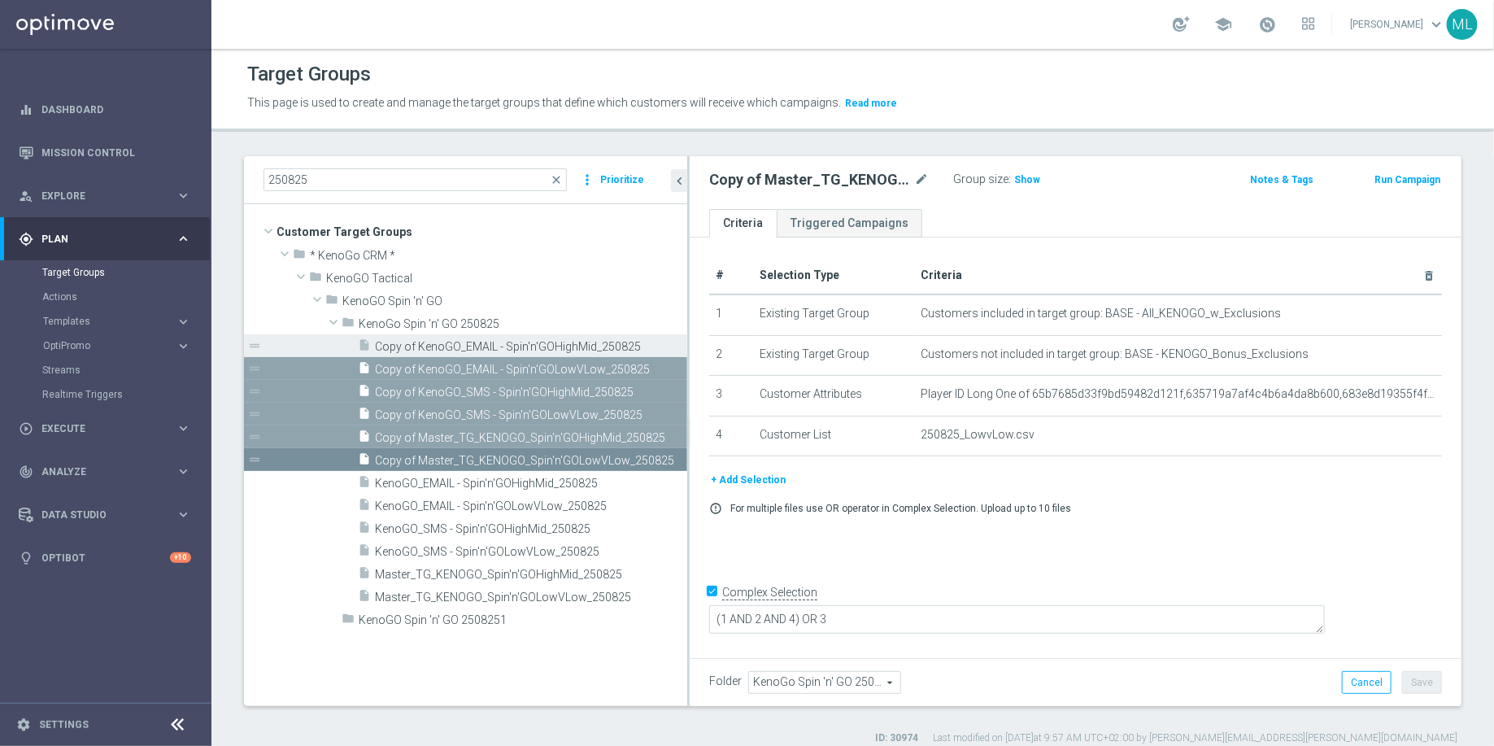
click at [428, 348] on span "Copy of KenoGO_EMAIL - Spin'n'GOHighMid_250825" at bounding box center [513, 347] width 276 height 14
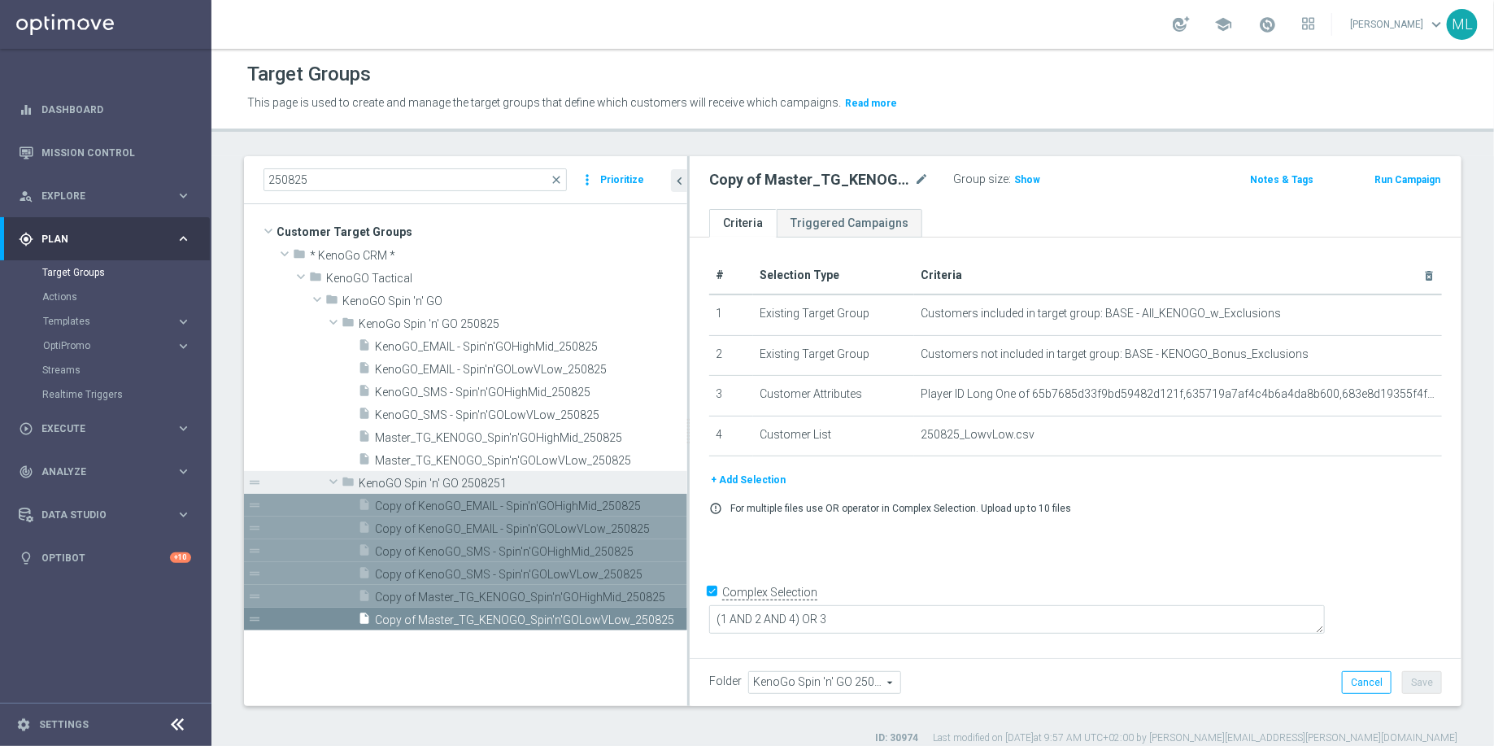
click at [471, 480] on span "KenoGO Spin 'n' GO 2508251" at bounding box center [486, 484] width 254 height 14
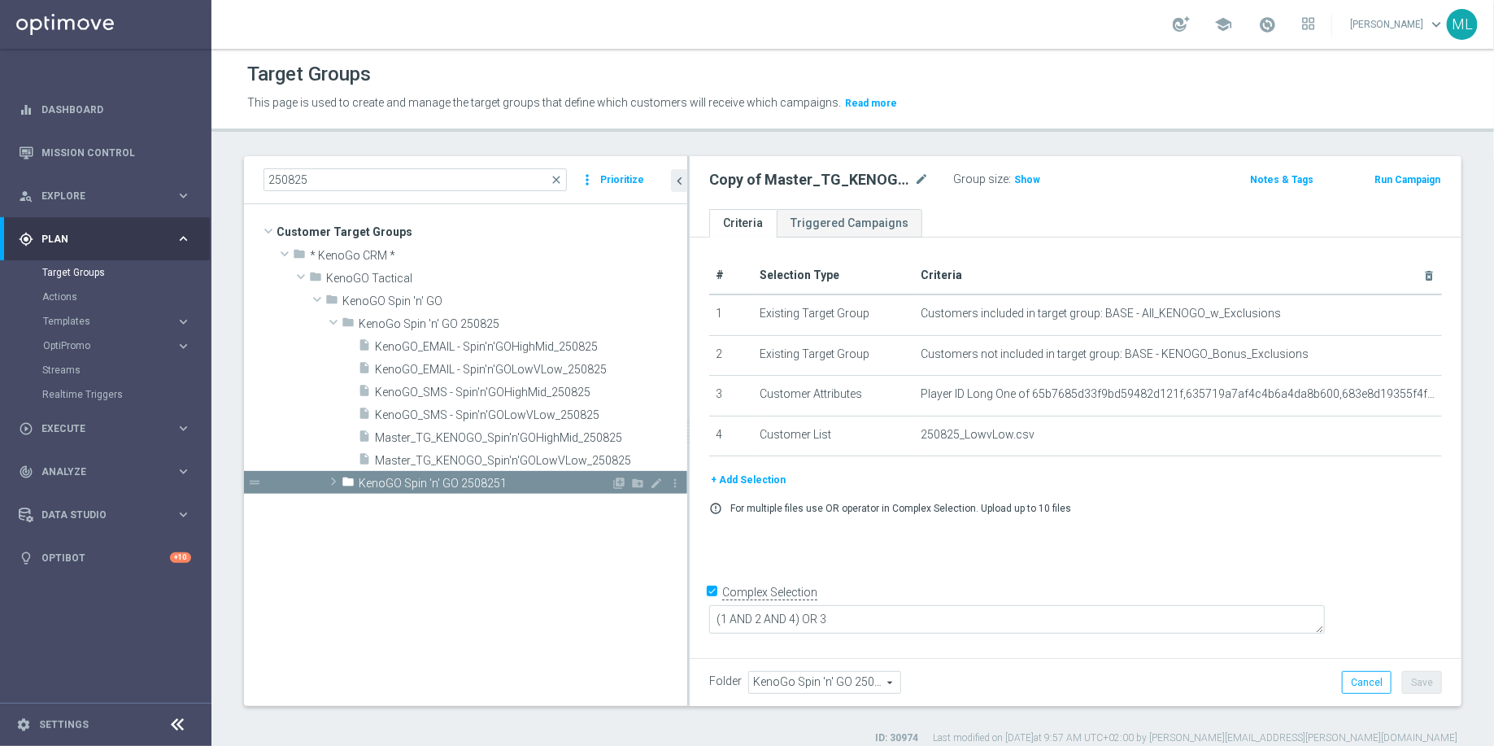
click at [513, 485] on span "KenoGO Spin 'n' GO 2508251" at bounding box center [485, 484] width 252 height 14
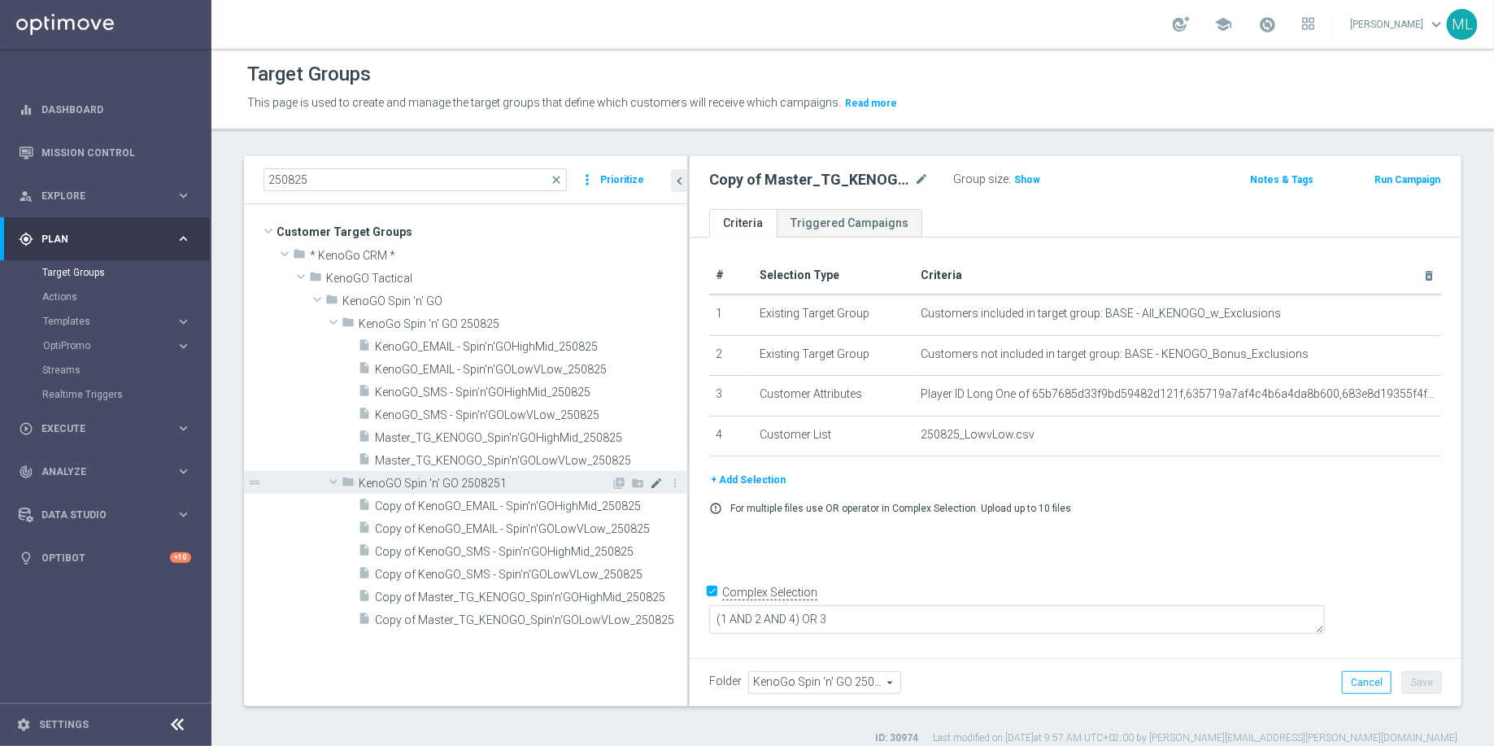
click at [654, 483] on icon "mode_edit" at bounding box center [656, 483] width 13 height 13
click at [507, 484] on input "KenoGO Spin 'n' GO 2508251" at bounding box center [440, 482] width 163 height 18
type input "KenoGO Spin 'n' GO 250904"
click at [321, 559] on div "insert_drive_file Copy of KenoGO_EMAIL - Spin'n'GOHighMid_250825 content_copy m…" at bounding box center [465, 562] width 443 height 137
click at [578, 621] on span "Copy of Master_TG_KENOGO_Spin'n'GOLowVLow_250825" at bounding box center [513, 620] width 276 height 14
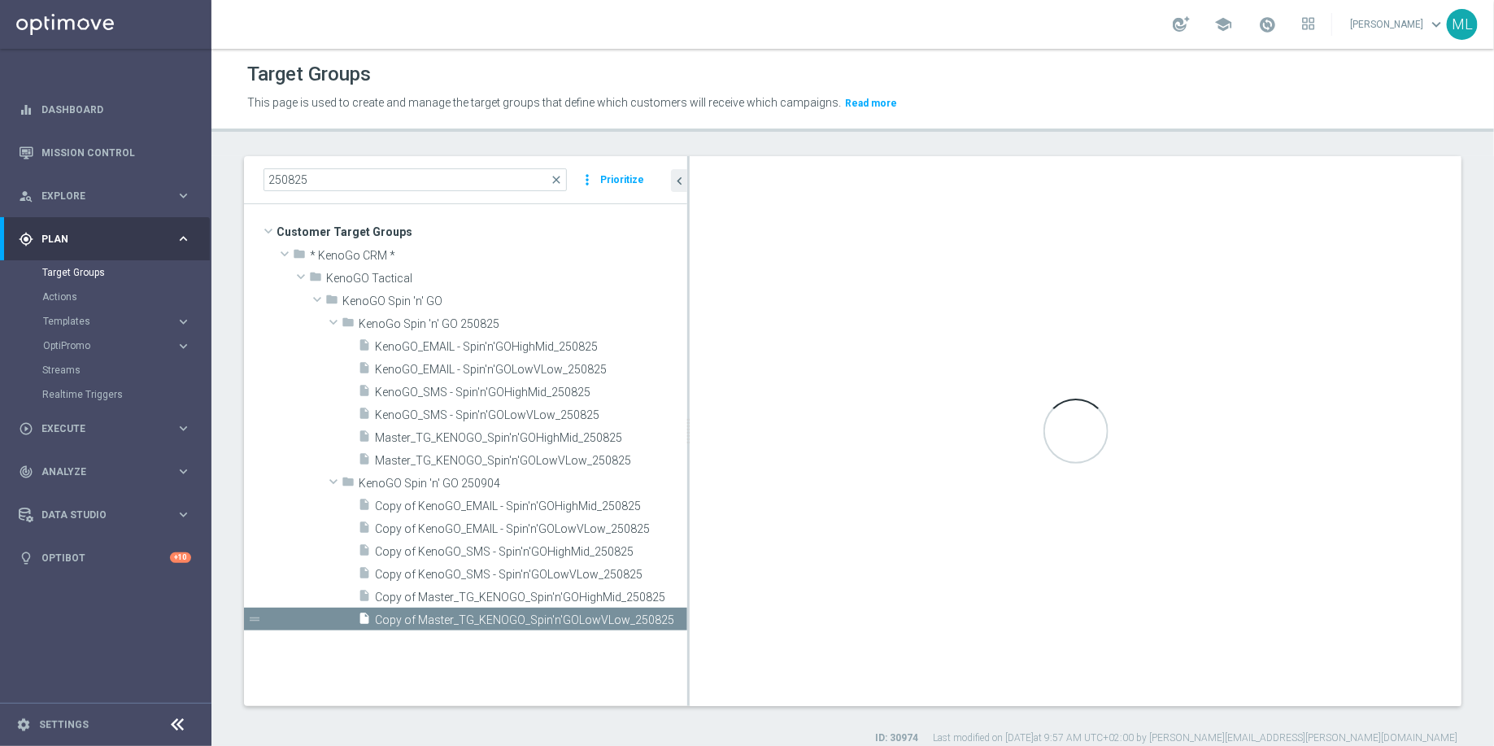
type input "KenoGO Spin 'n' GO 250904"
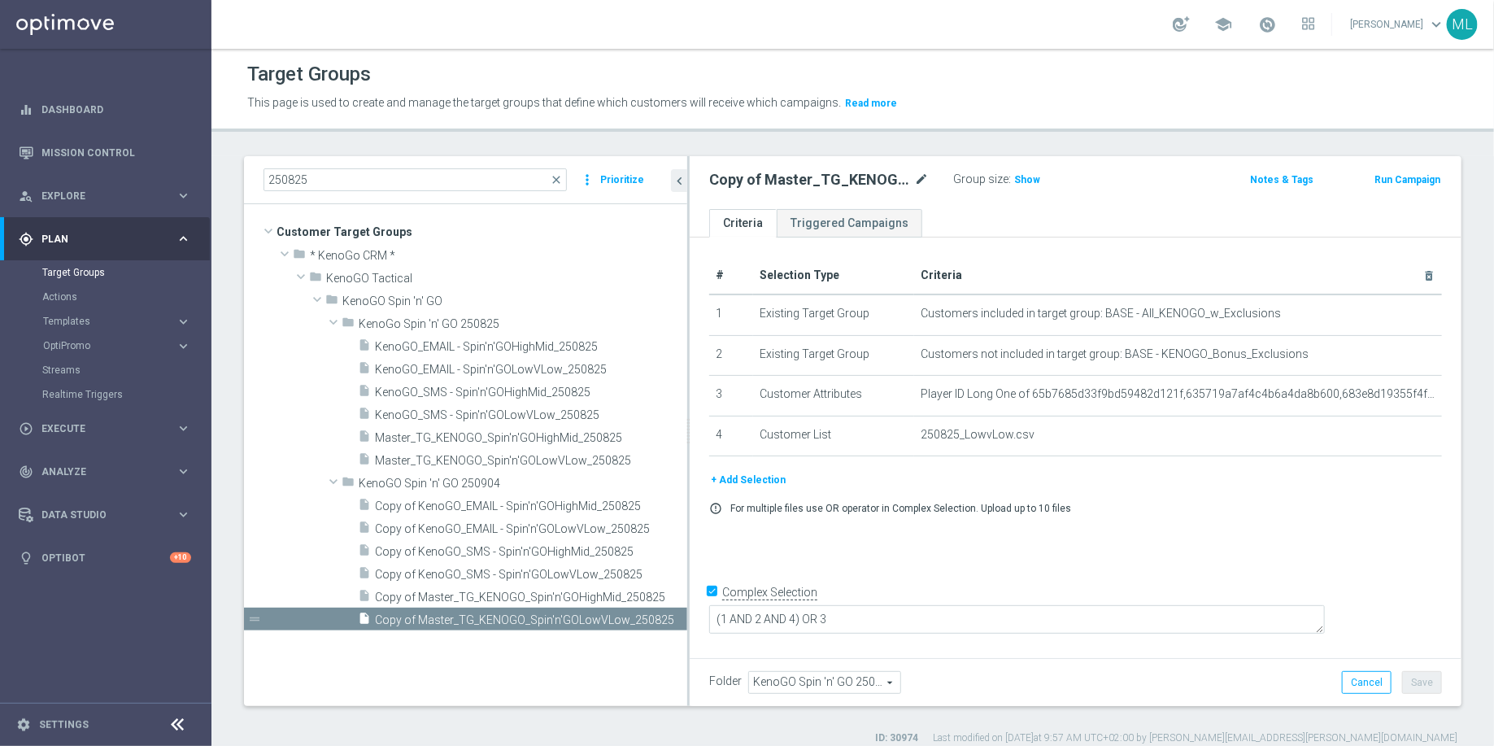
click at [917, 179] on icon "mode_edit" at bounding box center [921, 180] width 15 height 20
click at [729, 190] on input "Copy of Master_TG_KENOGO_Spin'n'GOLowVLow_250825" at bounding box center [819, 181] width 220 height 23
click at [724, 180] on input "Copy of Master_TG_KENOGO_Spin'n'GOLowVLow_250825" at bounding box center [819, 181] width 220 height 23
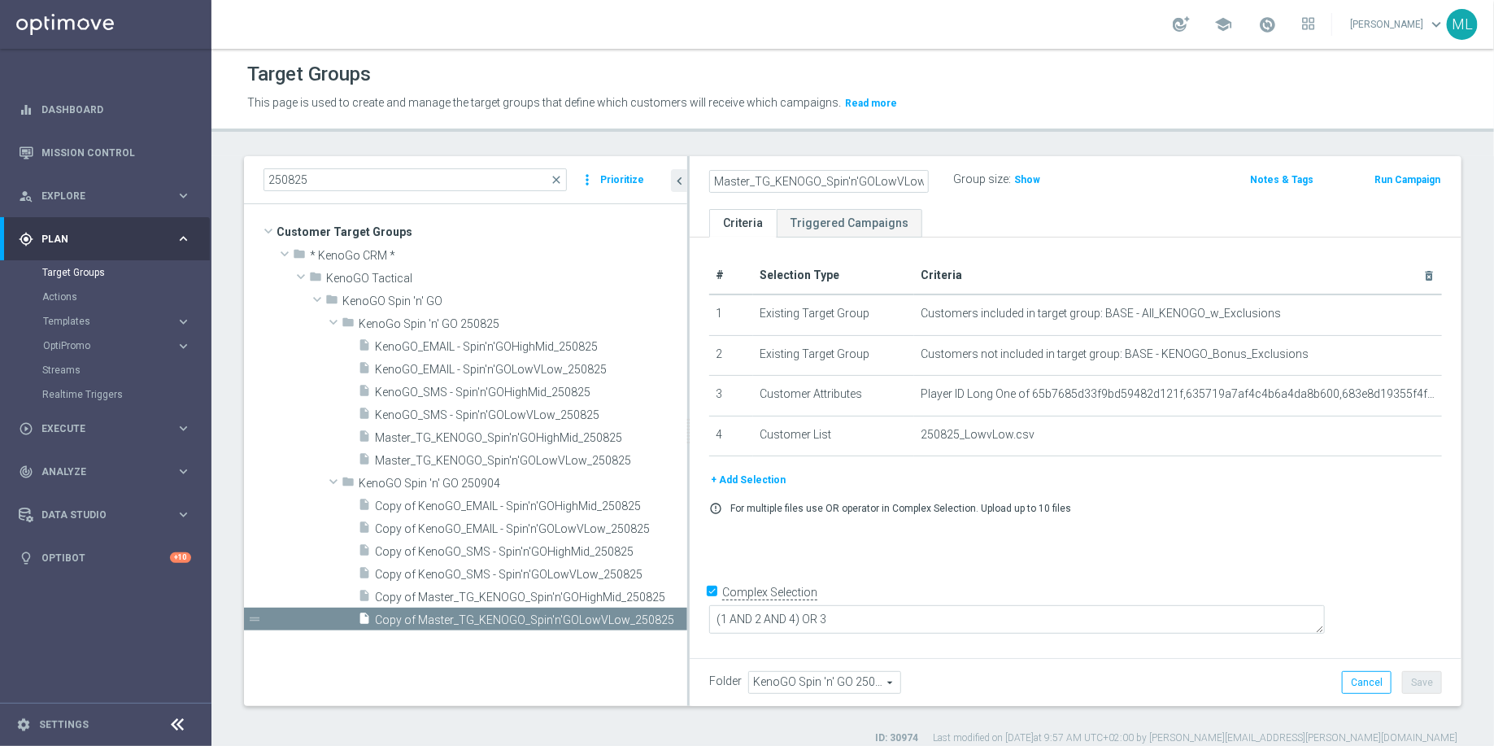
click at [915, 181] on input "Master_TG_KENOGO_Spin'n'GOLowVLow_250825" at bounding box center [819, 181] width 220 height 23
type input "Master_TG_KENOGO_Spin'n'GOLowVLow_250904"
click at [1105, 186] on div "Group size : Show" at bounding box center [1034, 178] width 163 height 20
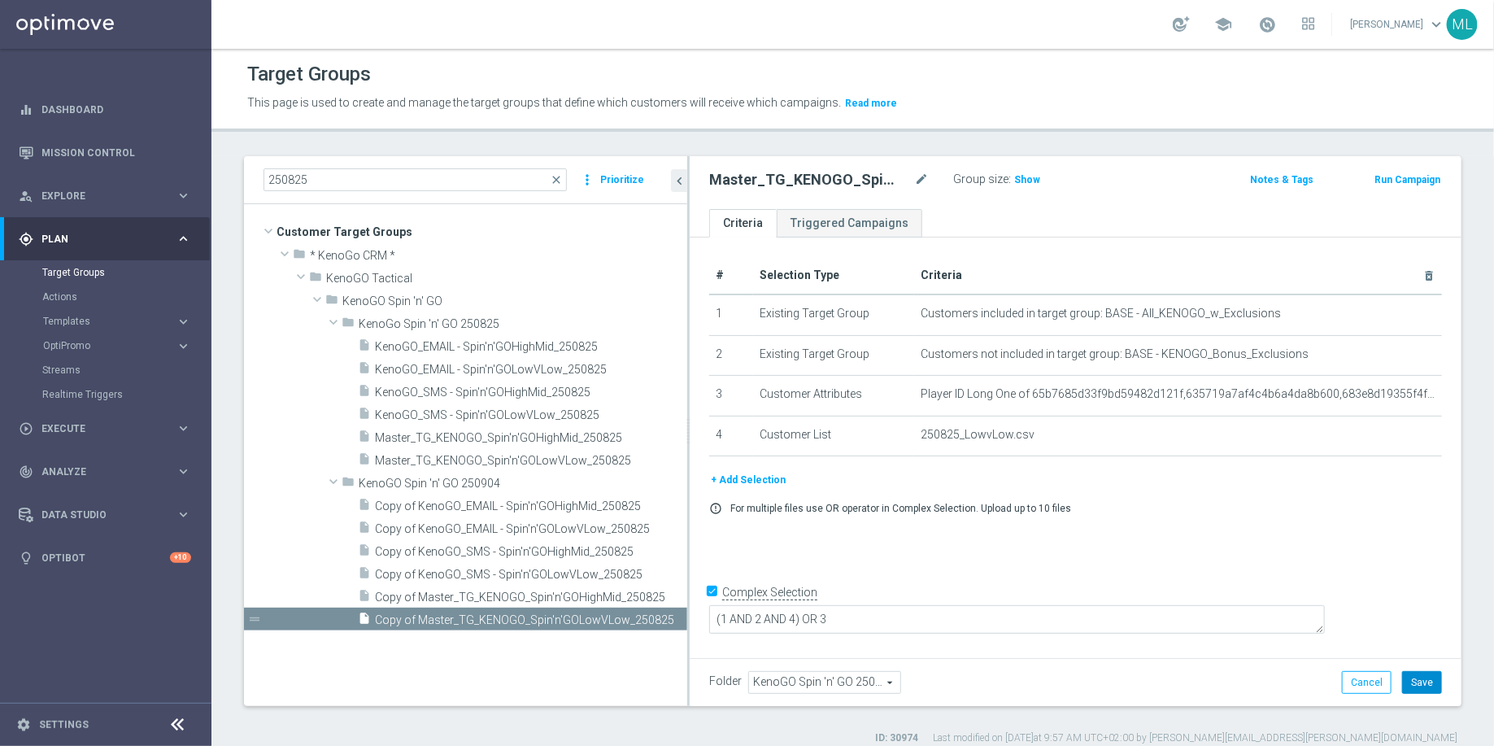
click at [1432, 688] on button "Save" at bounding box center [1422, 682] width 40 height 23
click at [538, 595] on span "Copy of Master_TG_KENOGO_Spin'n'GOHighMid_250825" at bounding box center [513, 598] width 276 height 14
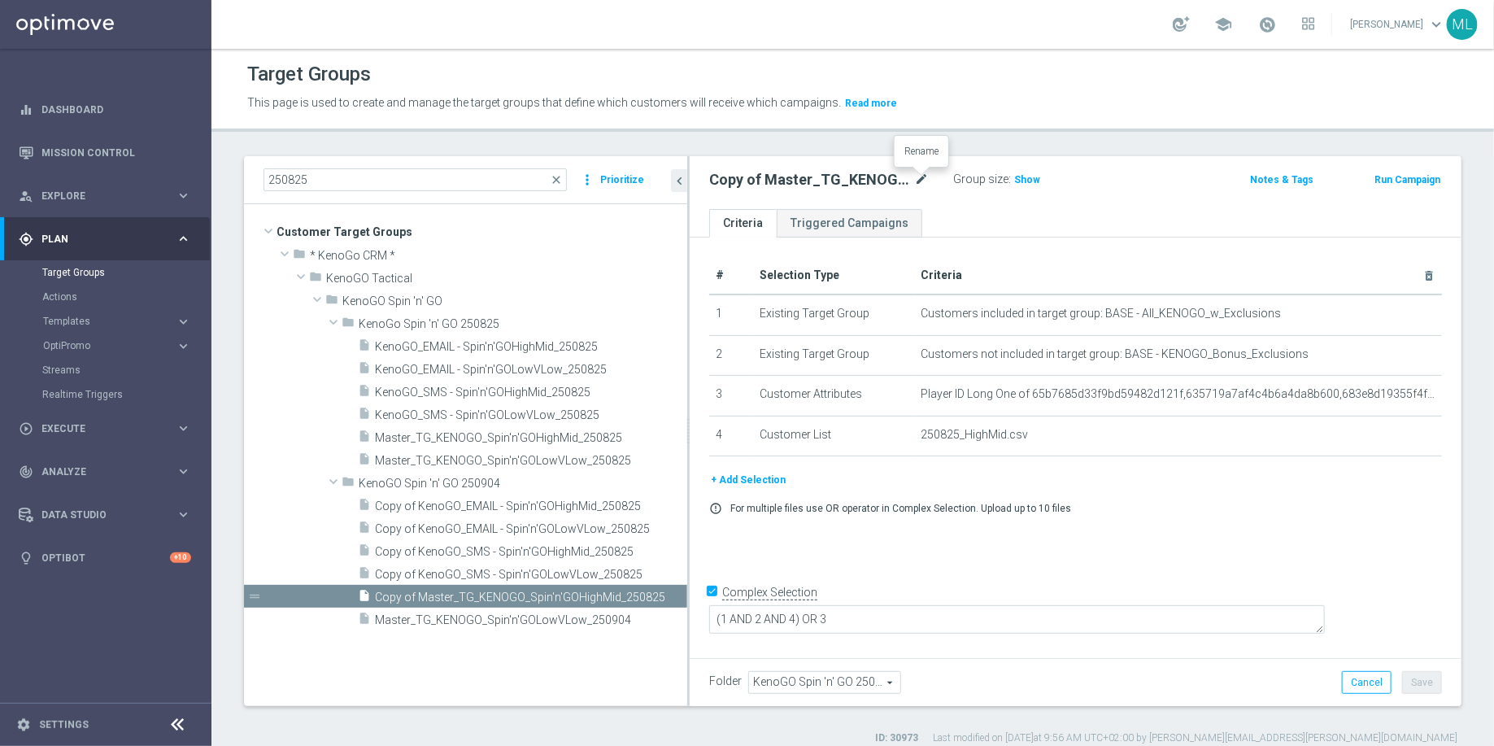
click at [918, 180] on icon "mode_edit" at bounding box center [921, 180] width 15 height 20
click at [926, 183] on input "Copy of Master_TG_KENOGO_Spin'n'GOHighMid_250825" at bounding box center [819, 181] width 220 height 23
click at [755, 177] on input "Copy of Master_TG_KENOGO_Spin'n'GOHighMid_250904" at bounding box center [819, 181] width 220 height 23
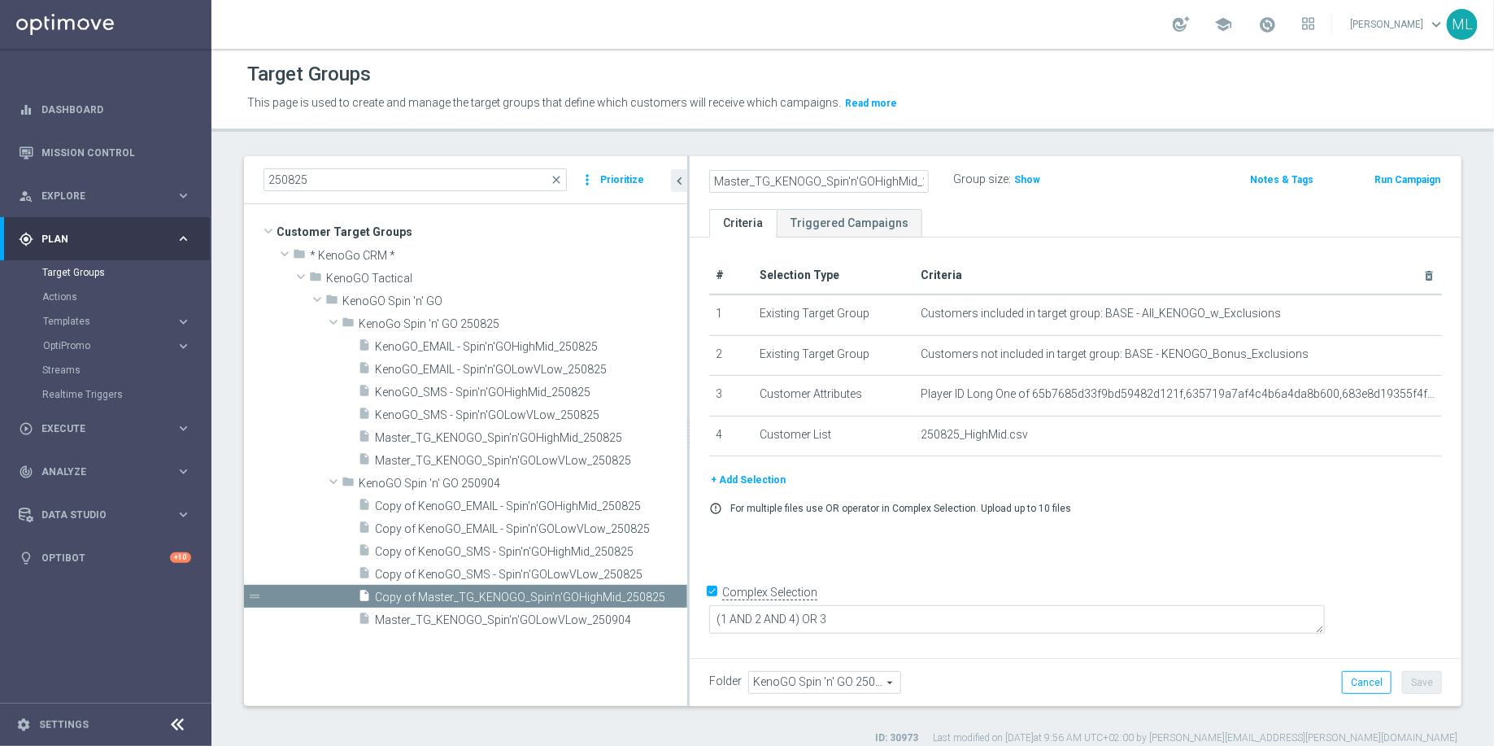
type input "Master_TG_KENOGO_Spin'n'GOHighMid_250904"
click at [1124, 181] on div "Master_TG_KENOGO_Spin'n'GOHighMid_250904 Group size : Show" at bounding box center [949, 180] width 505 height 24
click at [1432, 683] on button "Save" at bounding box center [1422, 682] width 40 height 23
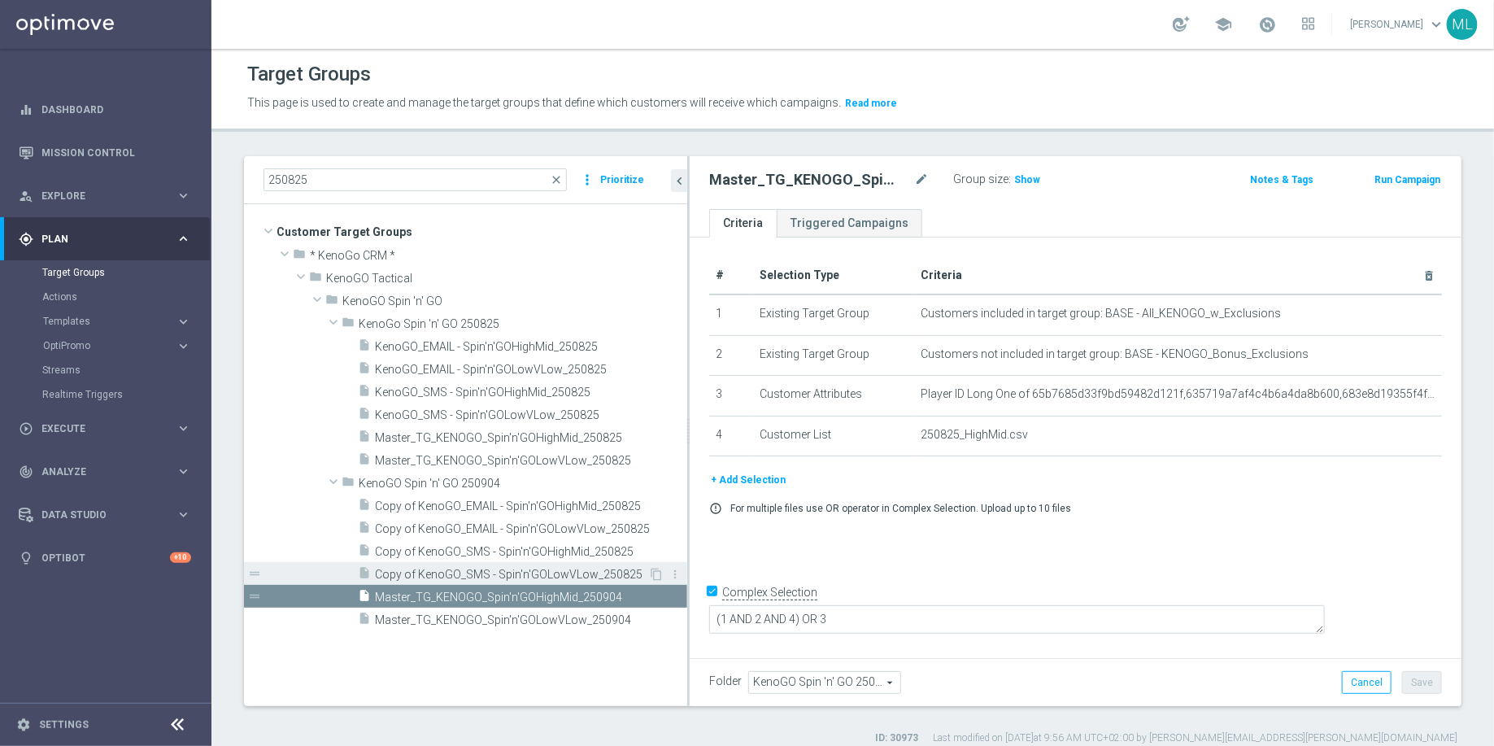
click at [570, 570] on span "Copy of KenoGO_SMS - Spin'n'GOLowVLow_250825" at bounding box center [511, 575] width 273 height 14
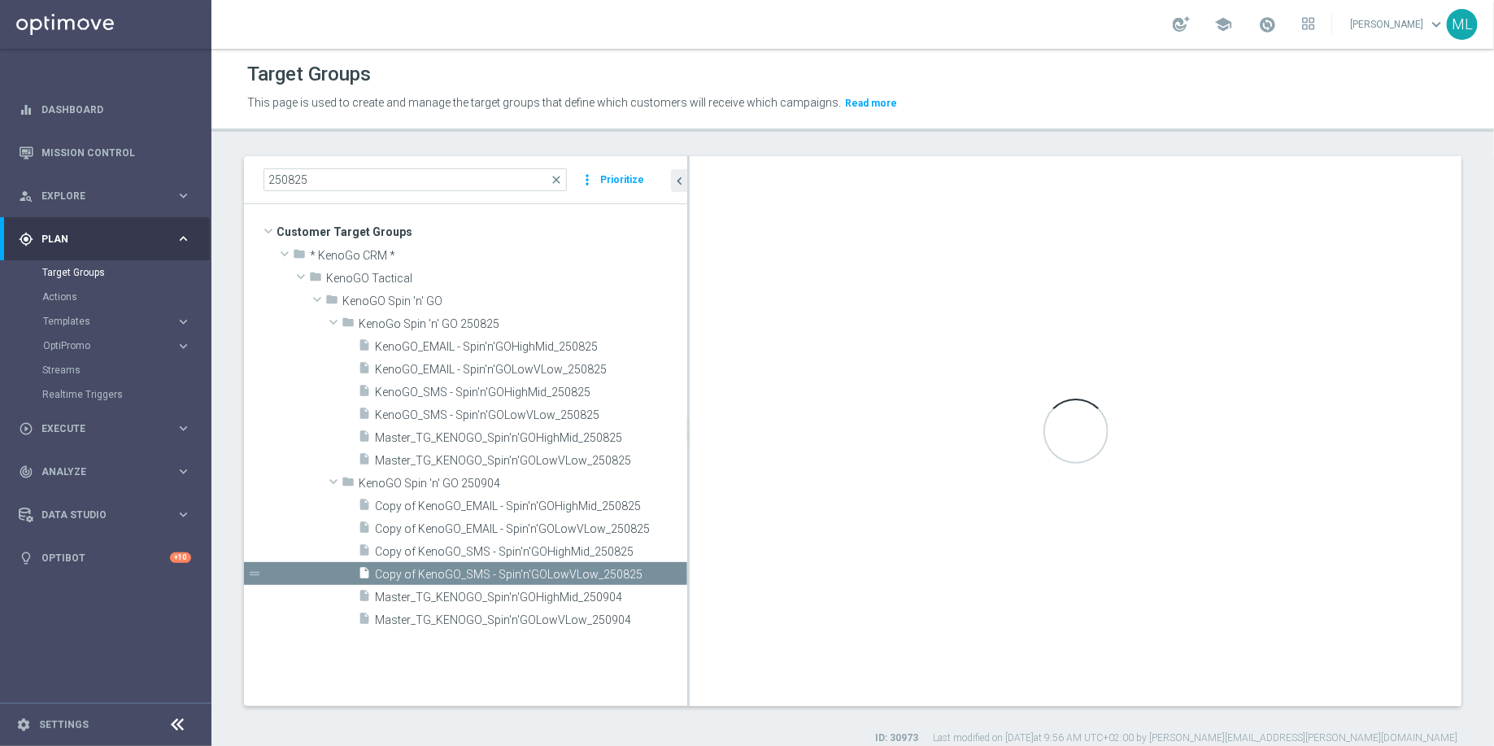
checkbox input "false"
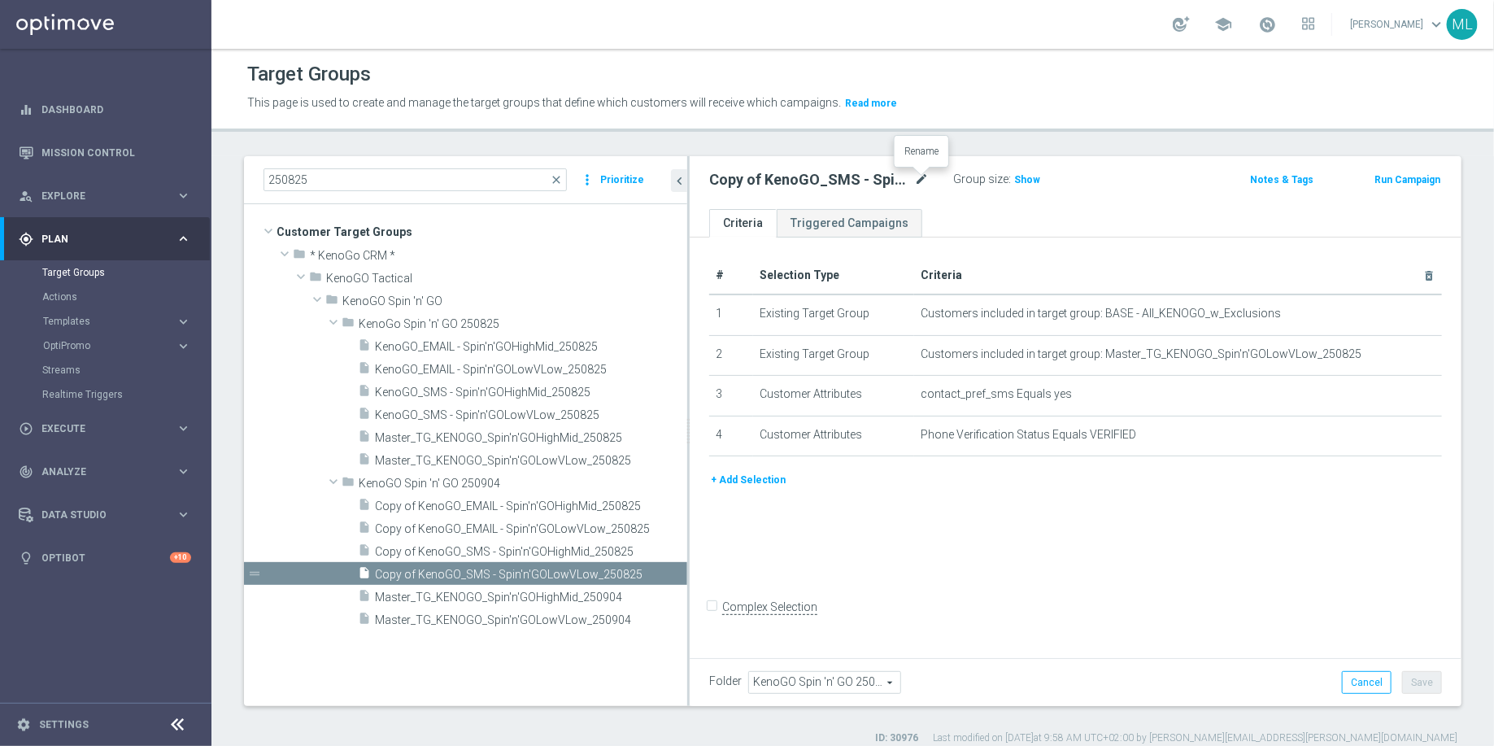
click at [923, 179] on icon "mode_edit" at bounding box center [921, 180] width 15 height 20
click at [923, 181] on input "Copy of KenoGO_SMS - Spin'n'GOLowVLow_250825" at bounding box center [819, 181] width 220 height 23
click at [751, 172] on input "Copy of KenoGO_SMS - Spin'n'GOLowVLow_250904" at bounding box center [819, 181] width 220 height 23
click at [738, 185] on input "Copy of KenoGO_SMS - Spin'n'GOLowVLow_250904" at bounding box center [819, 181] width 220 height 23
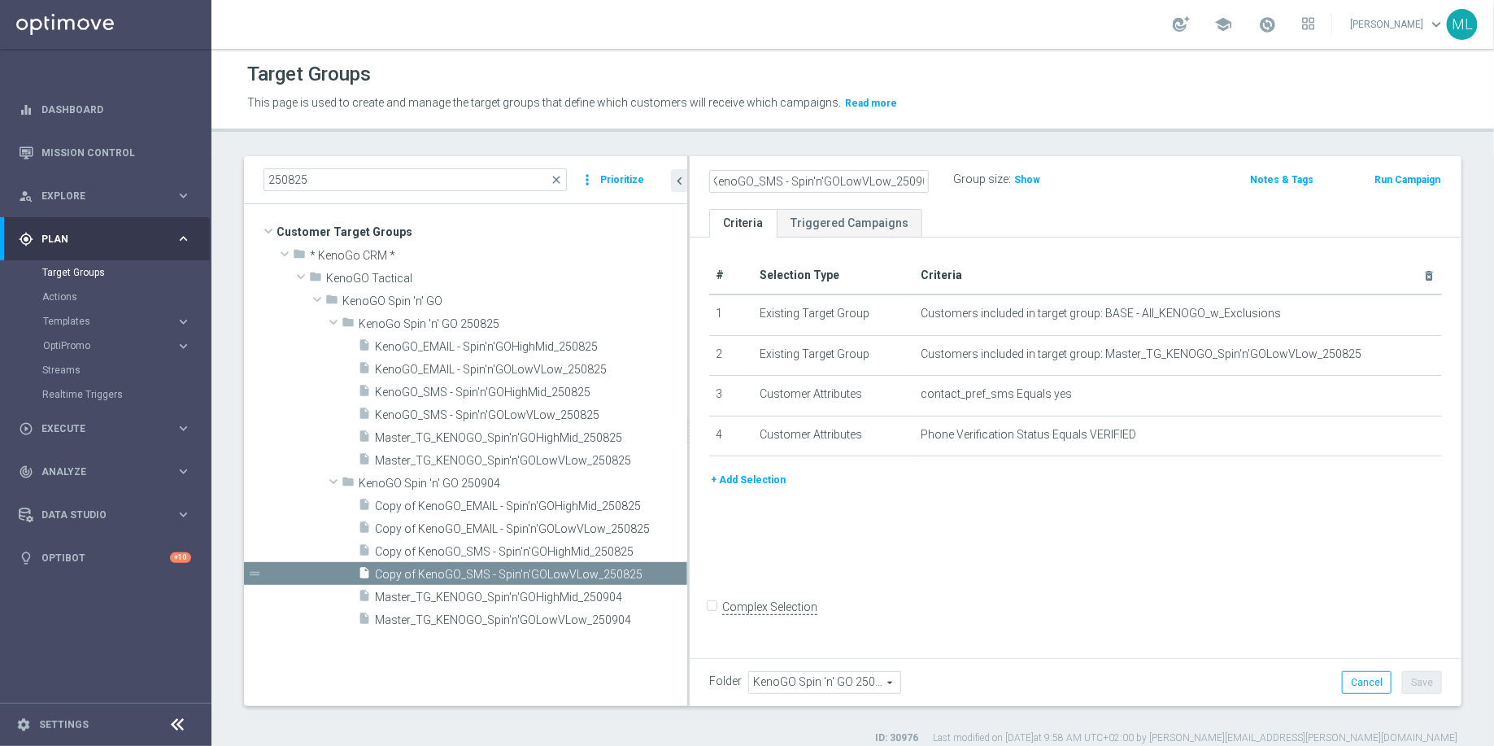
scroll to position [0, 0]
type input "KenoGO_SMS - Spin'n'GOLowVLow_250904"
click at [1115, 194] on div "KenoGO_SMS - Spin'n'GOLowVLow_250904 Group size : Show Notes & Tags Run Campaign" at bounding box center [1076, 182] width 772 height 53
click at [1428, 682] on button "Save" at bounding box center [1422, 682] width 40 height 23
click at [486, 550] on span "Copy of KenoGO_SMS - Spin'n'GOHighMid_250825" at bounding box center [511, 552] width 273 height 14
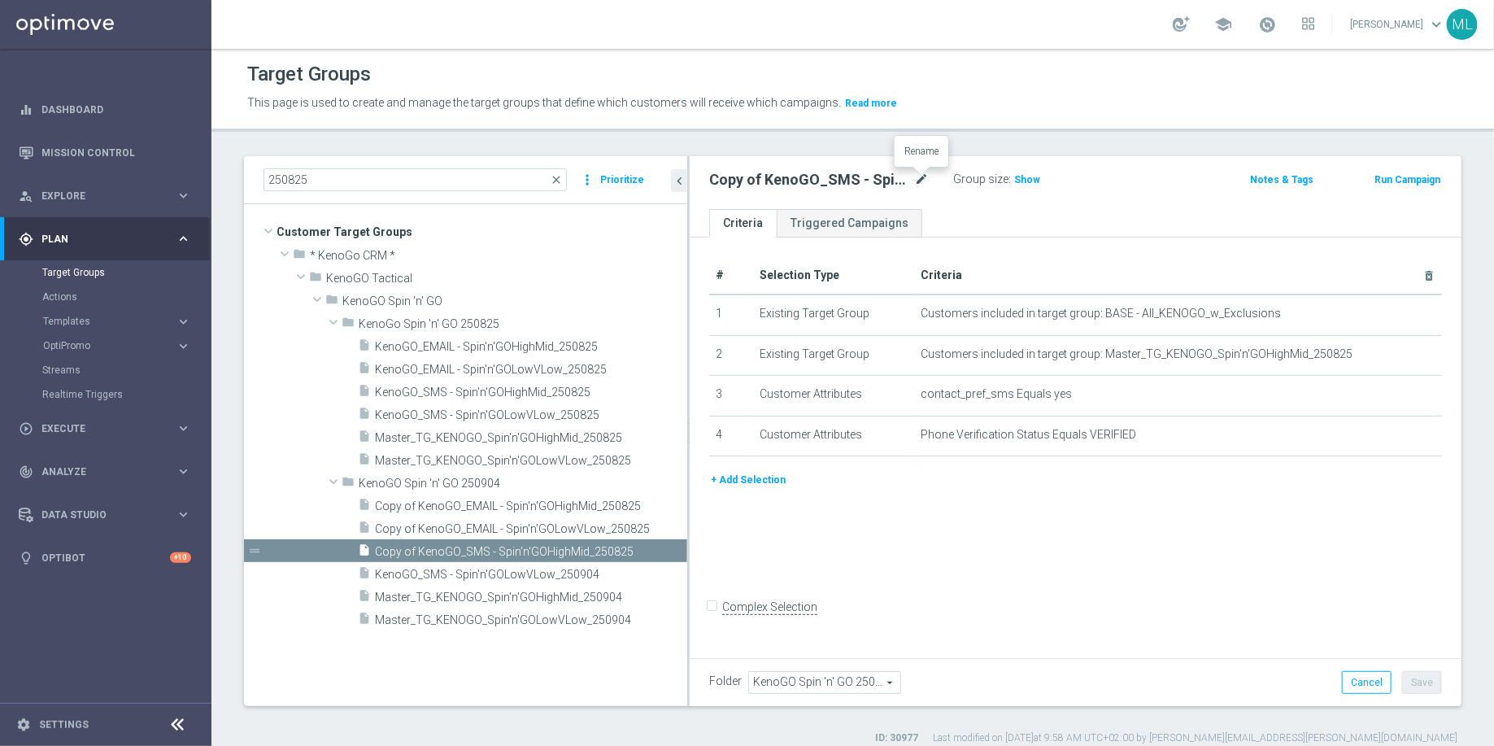
click at [922, 181] on icon "mode_edit" at bounding box center [921, 180] width 15 height 20
click at [926, 182] on input "Copy of KenoGO_SMS - Spin'n'GOHighMid_250825" at bounding box center [819, 181] width 220 height 23
click at [730, 175] on input "Copy of KenoGO_SMS - Spin'n'GOHighMid_250904" at bounding box center [819, 181] width 220 height 23
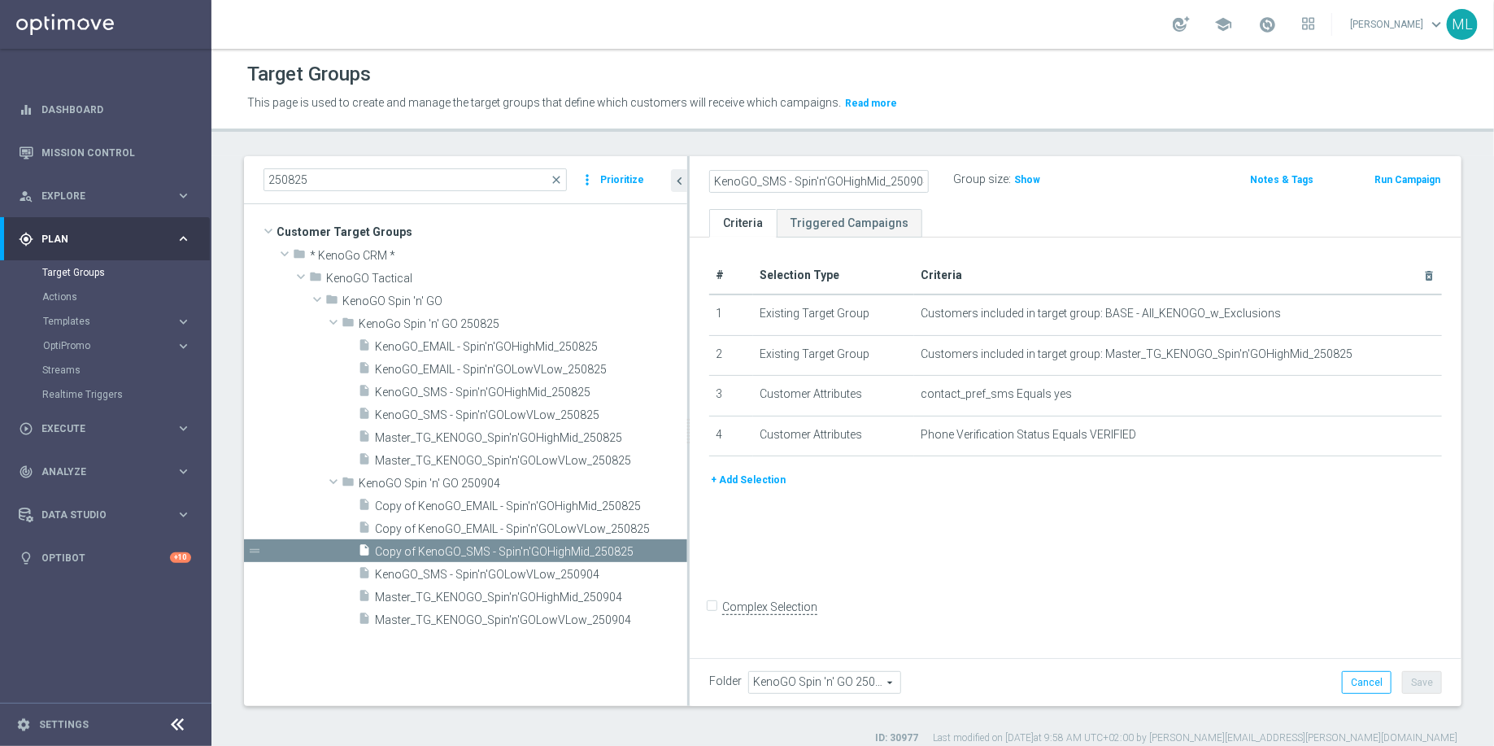
type input "KenoGO_SMS - Spin'n'GOHighMid_250904"
click at [1085, 181] on div "Group size : Show" at bounding box center [1034, 178] width 163 height 20
click at [1423, 687] on button "Save" at bounding box center [1422, 682] width 40 height 23
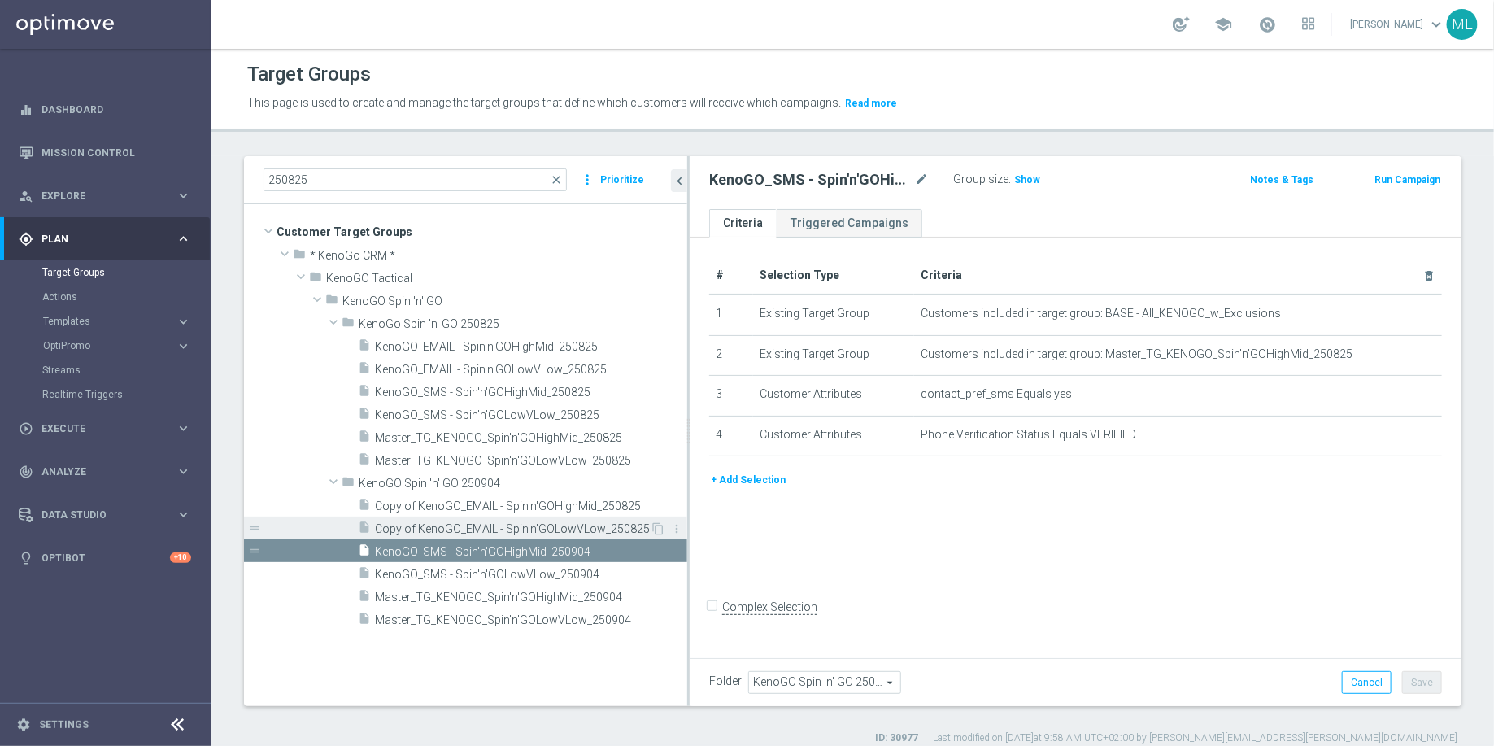
click at [510, 533] on span "Copy of KenoGO_EMAIL - Spin'n'GOLowVLow_250825" at bounding box center [512, 529] width 275 height 14
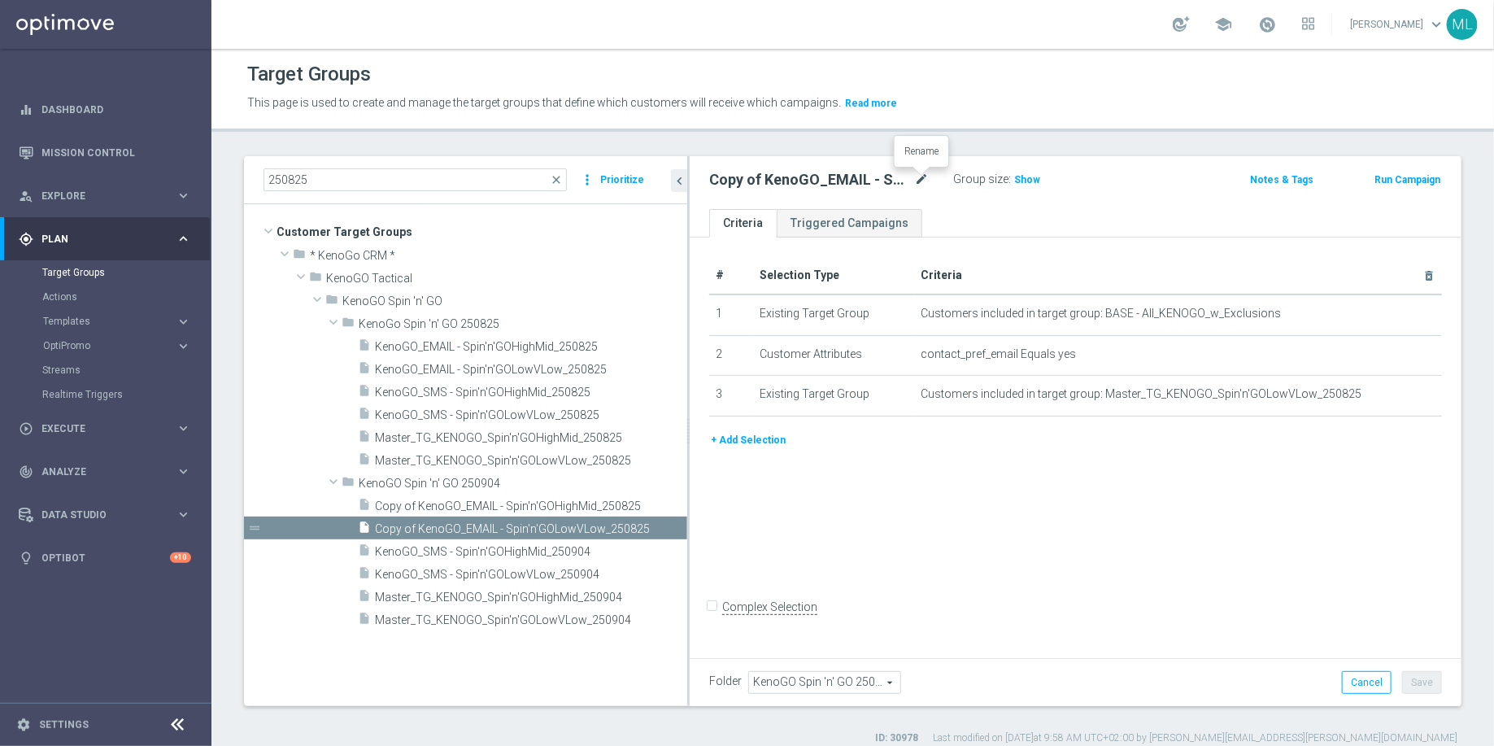
click at [924, 180] on icon "mode_edit" at bounding box center [921, 180] width 15 height 20
click at [924, 179] on input "Copy of KenoGO_EMAIL - Spin'n'GOLowVLow_250825" at bounding box center [819, 181] width 220 height 23
click at [728, 190] on input "Copy of KenoGO_EMAIL - Spin'n'GOLowVLow_250804" at bounding box center [819, 181] width 220 height 23
click at [727, 177] on input "Copy of KenoGO_EMAIL - Spin'n'GOLowVLow_250804" at bounding box center [819, 181] width 220 height 23
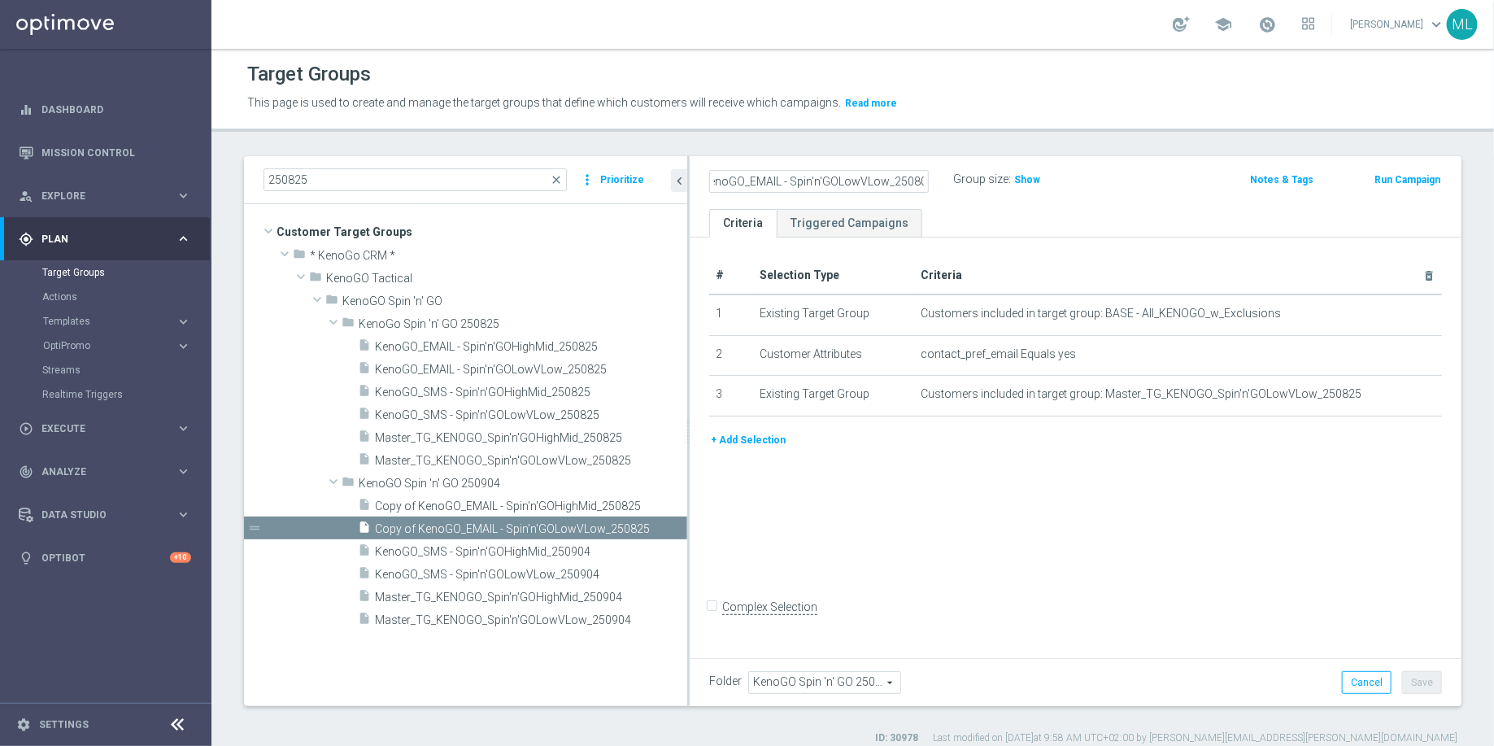
scroll to position [0, 0]
type input "KenoGO_EMAIL - Spin'n'GOLowVLow_250804"
click at [1134, 183] on div "KenoGO_EMAIL - Spin'n'GOLowVLow_250804 Group size : Show" at bounding box center [949, 180] width 505 height 24
click at [1432, 689] on button "Save" at bounding box center [1422, 682] width 40 height 23
click at [453, 508] on span "Copy of KenoGO_EMAIL - Spin'n'GOHighMid_250825" at bounding box center [511, 506] width 273 height 14
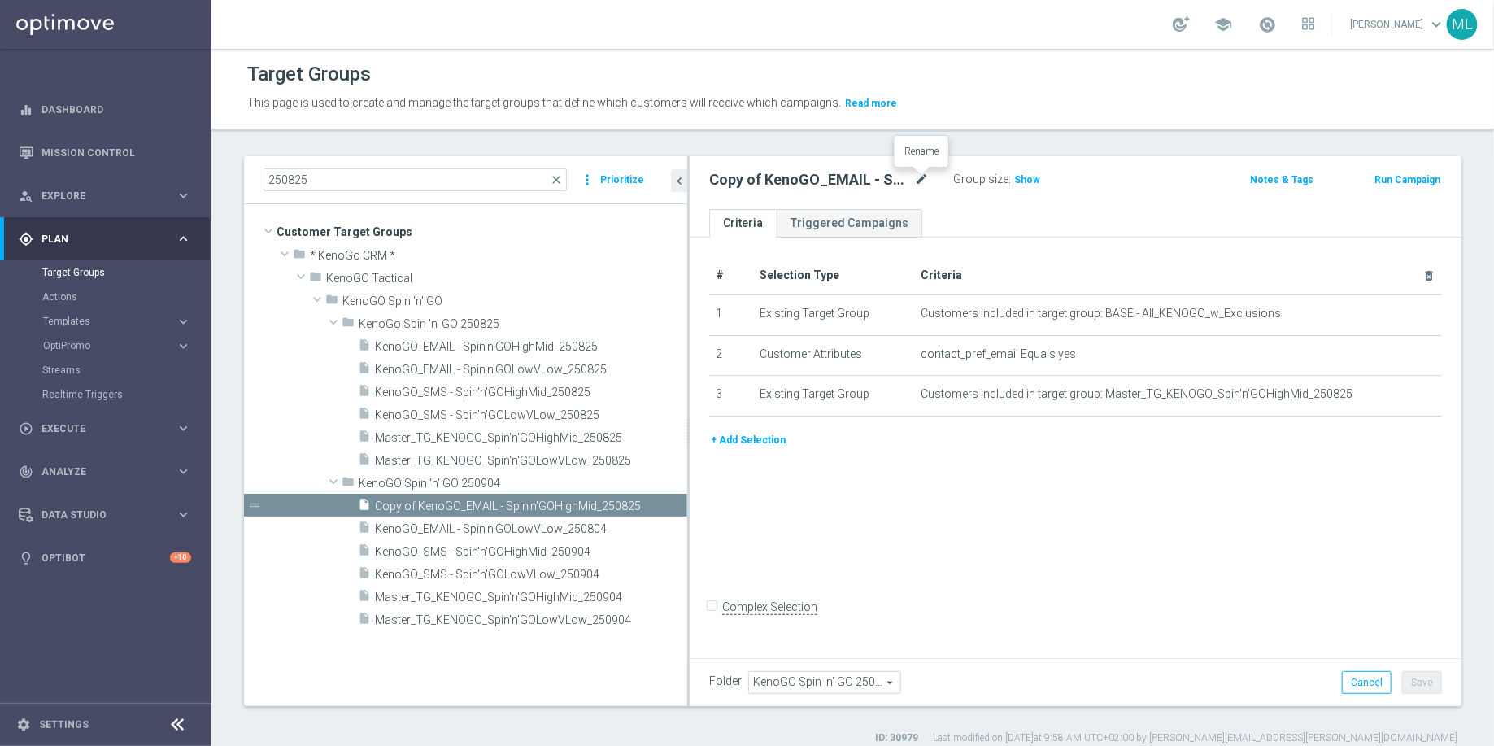
click at [924, 176] on icon "mode_edit" at bounding box center [921, 180] width 15 height 20
click at [925, 181] on input "Copy of KenoGO_EMAIL - Spin'n'GOHighMid_250825" at bounding box center [819, 181] width 220 height 23
click at [741, 181] on input "Copy of KenoGO_EMAIL - Spin'n'GOHighMid_250904" at bounding box center [819, 181] width 220 height 23
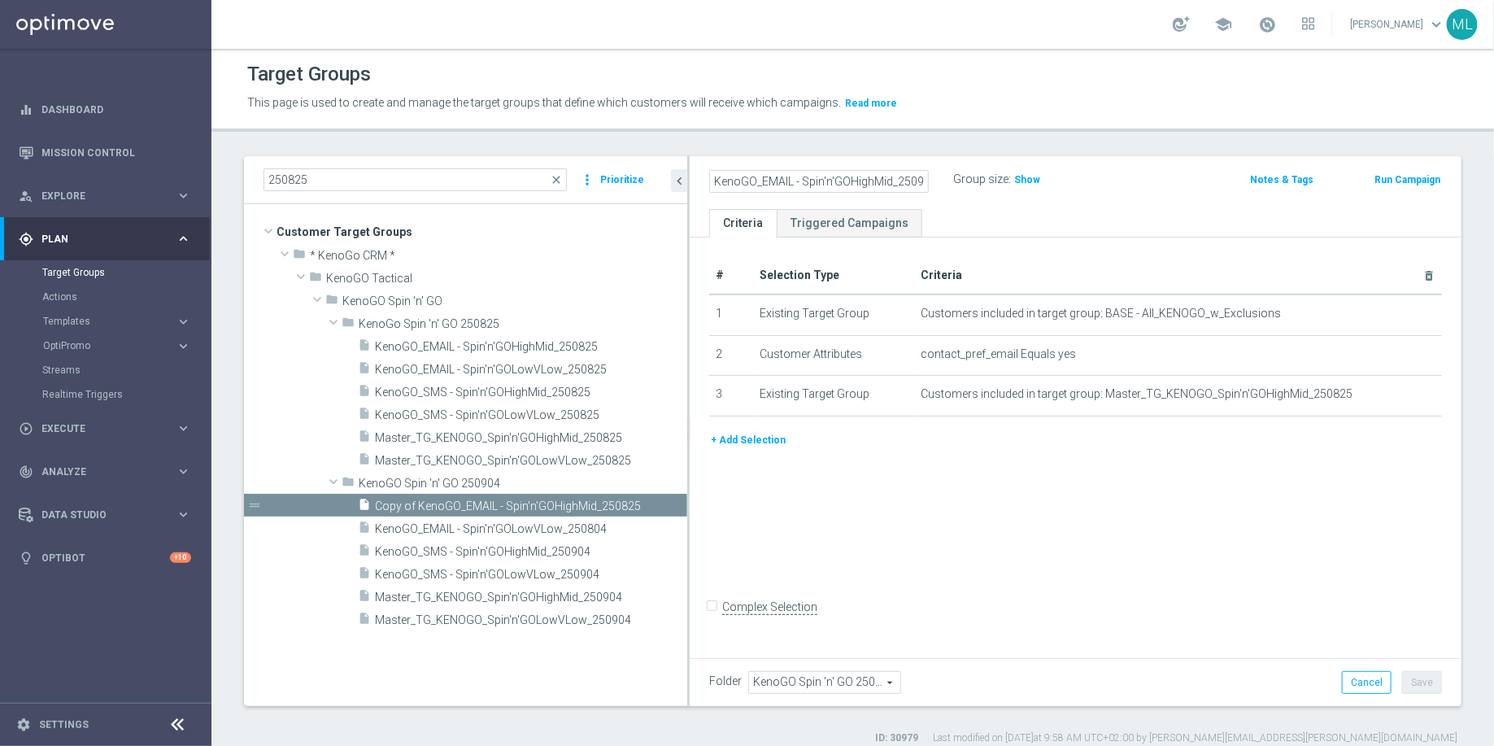
type input "KenoGO_EMAIL - Spin'n'GOHighMid_250904"
click at [1110, 190] on div "Group size : Show" at bounding box center [1034, 180] width 163 height 24
click at [1428, 687] on button "Save" at bounding box center [1422, 682] width 40 height 23
